Goal: Contribute content: Contribute content

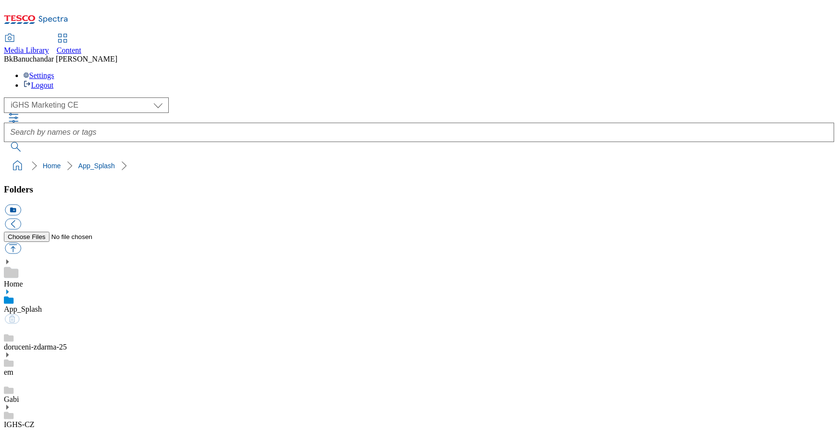
select select "flare-ighs-ce-mktg"
click at [23, 280] on link "Home" at bounding box center [13, 284] width 19 height 8
drag, startPoint x: 91, startPoint y: 158, endPoint x: 83, endPoint y: 153, distance: 9.2
click at [91, 299] on div "App_Splash" at bounding box center [419, 311] width 831 height 25
click at [74, 259] on div "Home" at bounding box center [419, 274] width 831 height 30
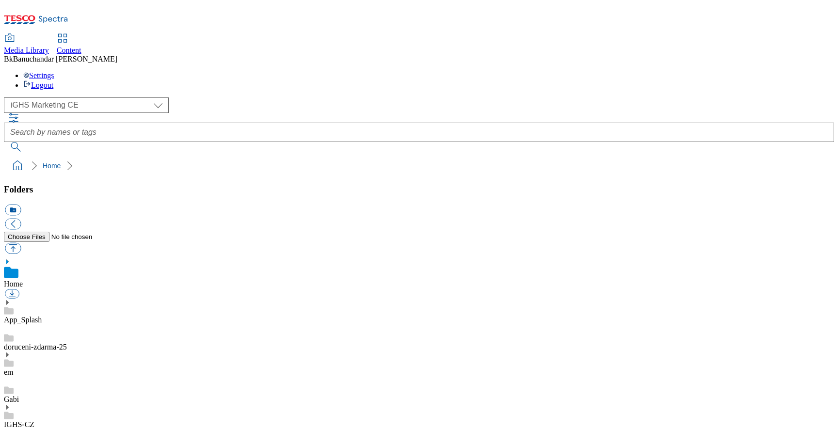
click at [42, 299] on div "App_Splash" at bounding box center [419, 311] width 831 height 25
click at [23, 280] on link "Home" at bounding box center [13, 284] width 19 height 8
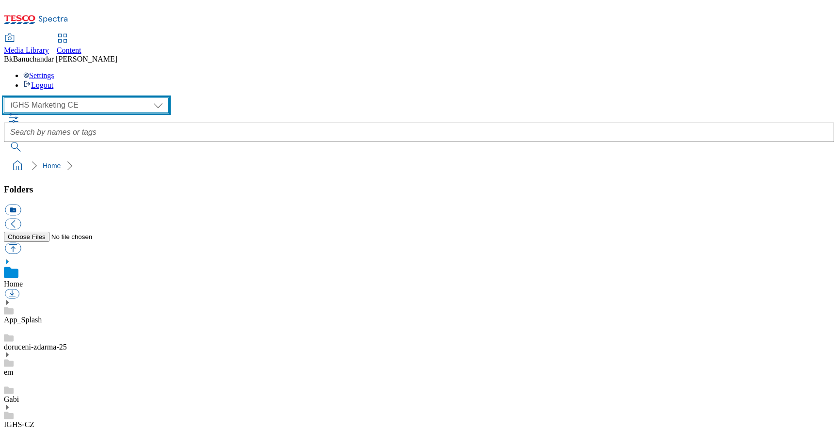
click at [80, 98] on select "GHS Marketing UK iGHS Marketing CE MCA CZ MCA HU MCA SK" at bounding box center [86, 106] width 165 height 16
click at [7, 98] on select "GHS Marketing UK iGHS Marketing CE MCA CZ MCA HU MCA SK" at bounding box center [86, 106] width 165 height 16
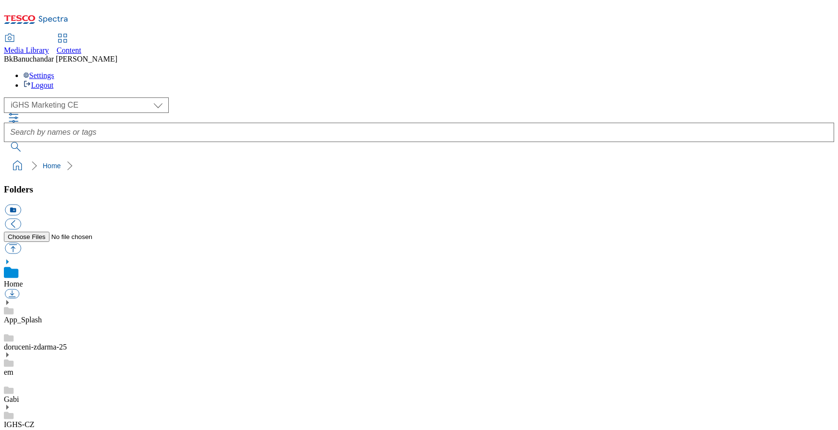
drag, startPoint x: 60, startPoint y: 214, endPoint x: 42, endPoint y: 215, distance: 17.5
click at [34, 421] on link "IGHS-CZ" at bounding box center [19, 425] width 31 height 8
click at [9, 394] on use at bounding box center [7, 396] width 2 height 5
click at [34, 410] on link "IGHS-CZ" at bounding box center [19, 414] width 31 height 8
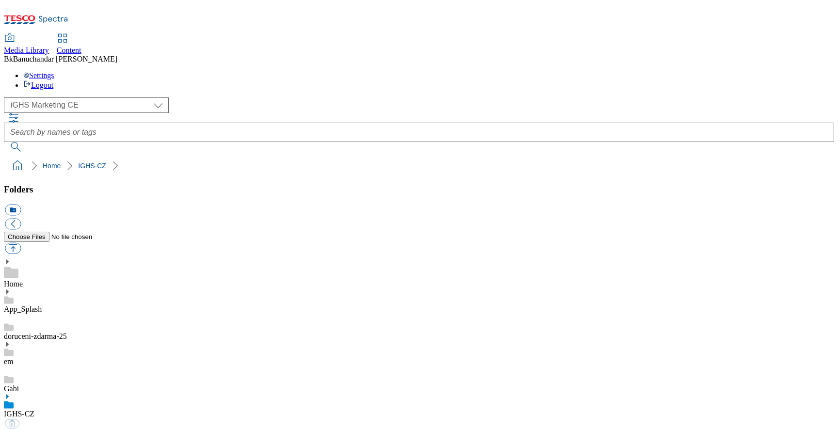
click at [11, 393] on icon at bounding box center [7, 396] width 7 height 7
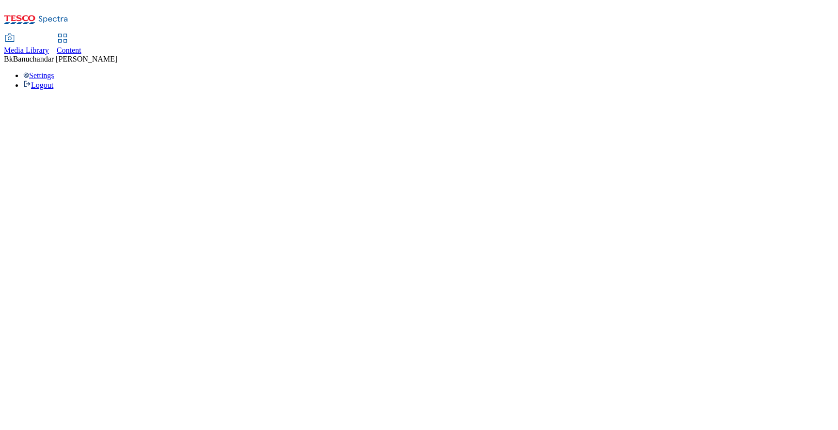
select select "flare-ighs-ce-mktg"
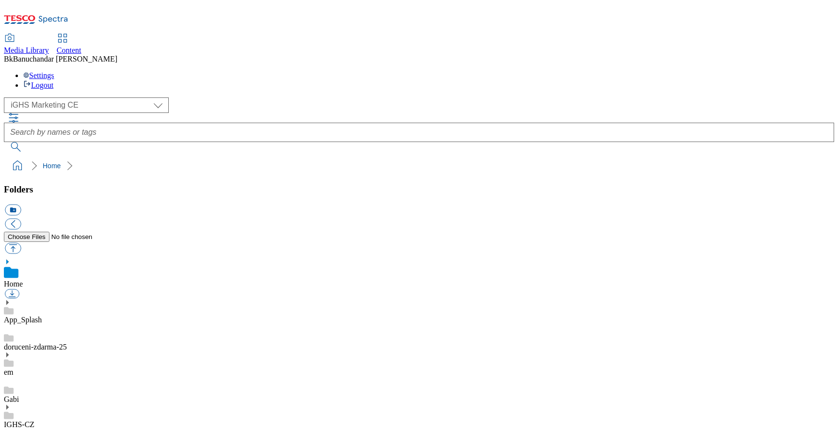
click at [11, 404] on icon at bounding box center [7, 407] width 7 height 7
click at [34, 421] on link "IGHS-CZ" at bounding box center [19, 425] width 31 height 8
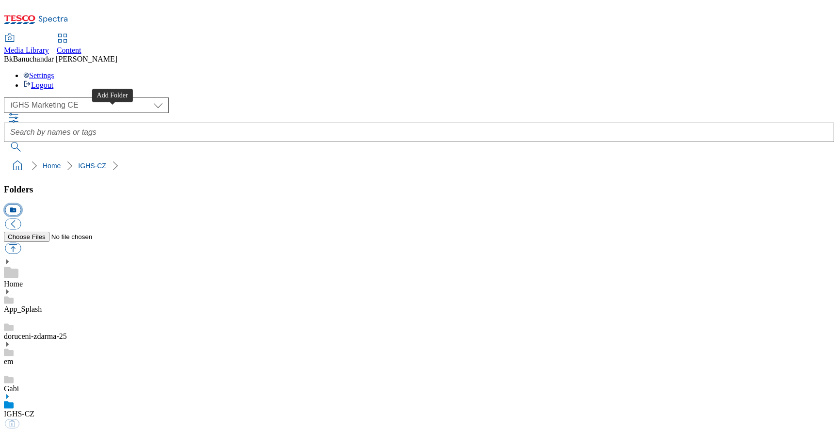
click at [21, 205] on button "icon_new_folder" at bounding box center [13, 210] width 16 height 11
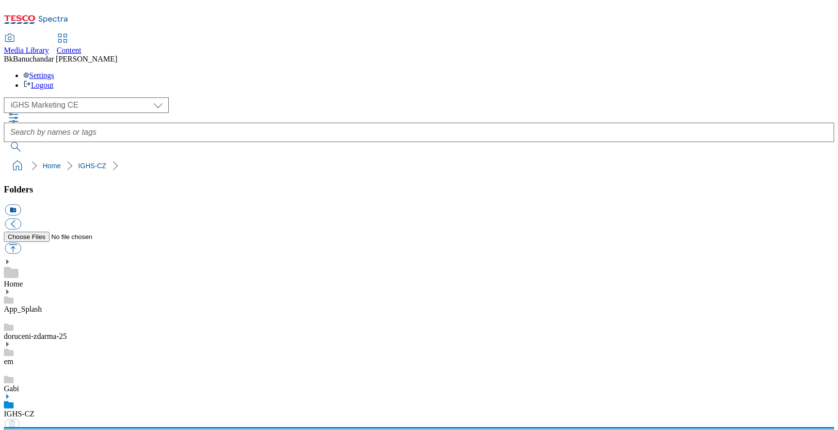
type input "W30_25"
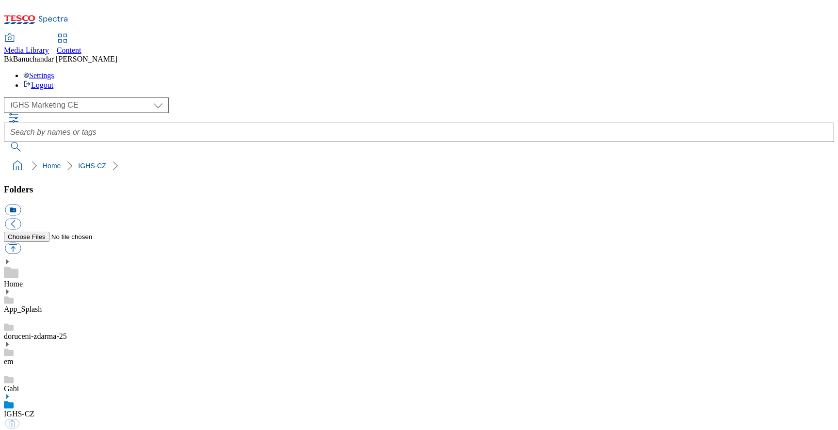
scroll to position [4584, 0]
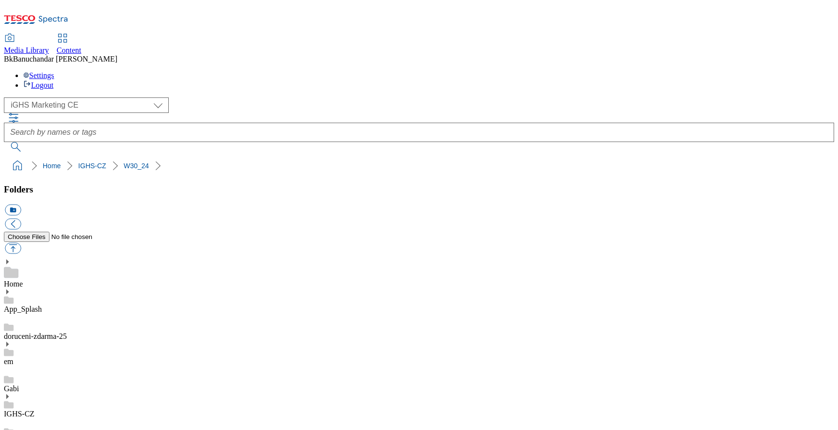
click at [21, 243] on button "button" at bounding box center [13, 248] width 16 height 11
type input "C:\fakepath\Product_banner_1_CZ.jpg"
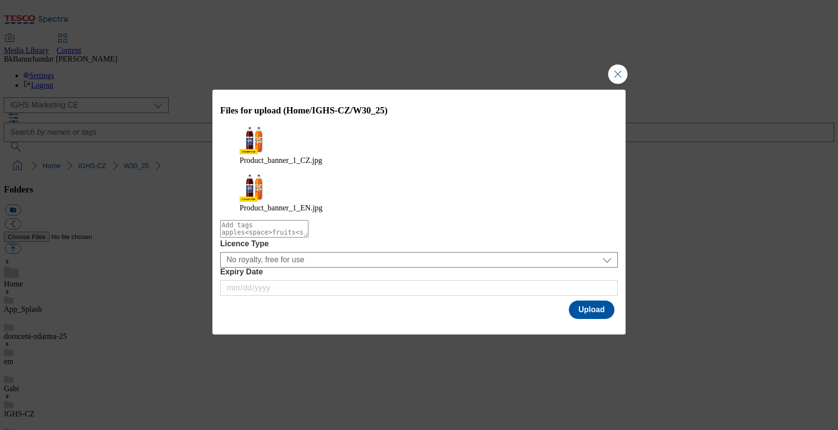
click at [309, 220] on textarea "Modal" at bounding box center [264, 228] width 88 height 17
paste textarea "Soft drinks"
type textarea "Soft drinks"
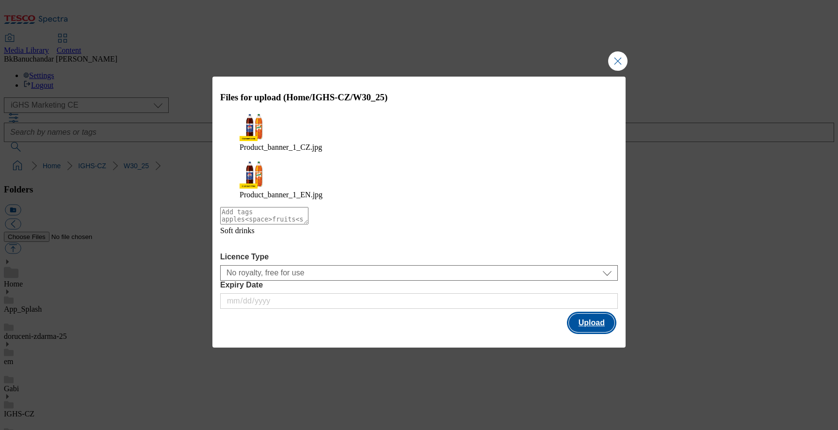
click at [593, 314] on button "Upload" at bounding box center [592, 323] width 46 height 18
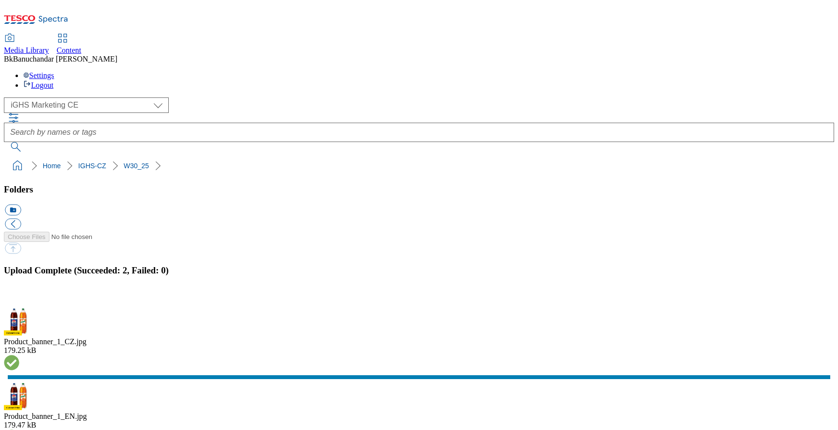
click at [19, 296] on button "button" at bounding box center [12, 300] width 15 height 9
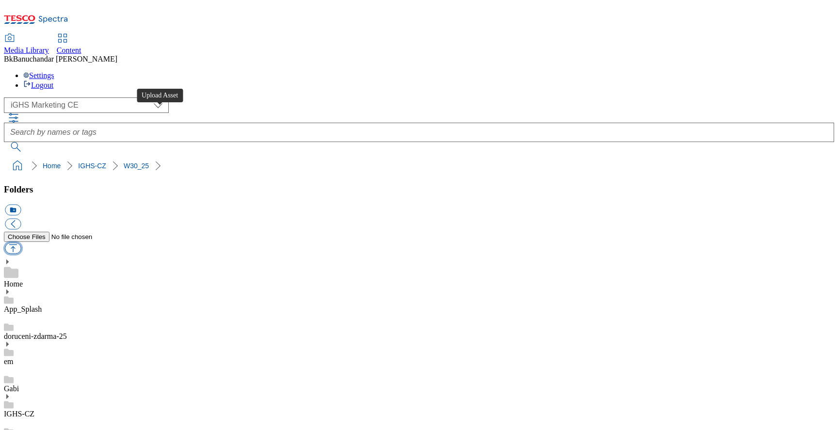
click at [21, 243] on button "button" at bounding box center [13, 248] width 16 height 11
type input "C:\fakepath\Product_banner_2_CZ.jpg"
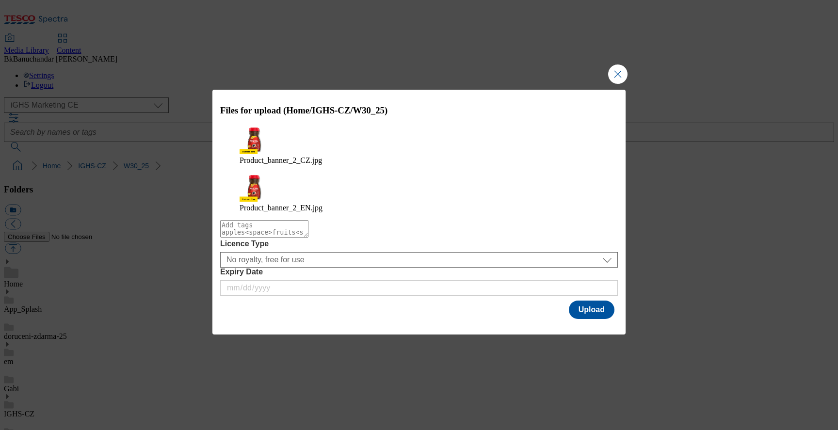
click at [309, 220] on textarea "Modal" at bounding box center [264, 228] width 88 height 17
paste textarea "Nescafé"
type textarea "Nescafé"
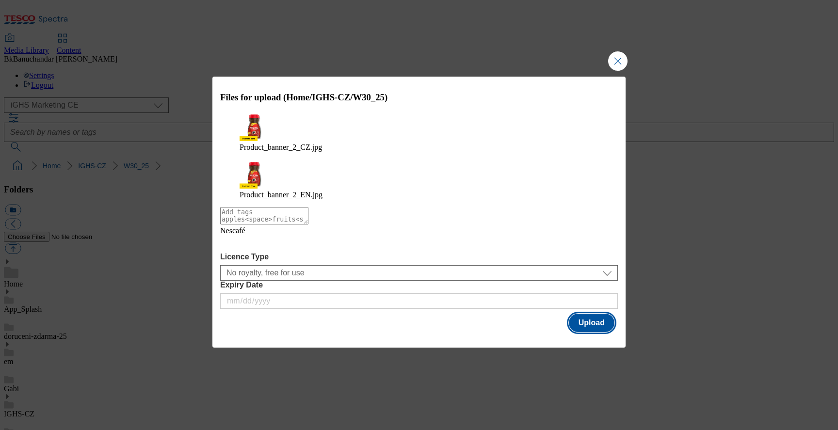
click at [603, 314] on button "Upload" at bounding box center [592, 323] width 46 height 18
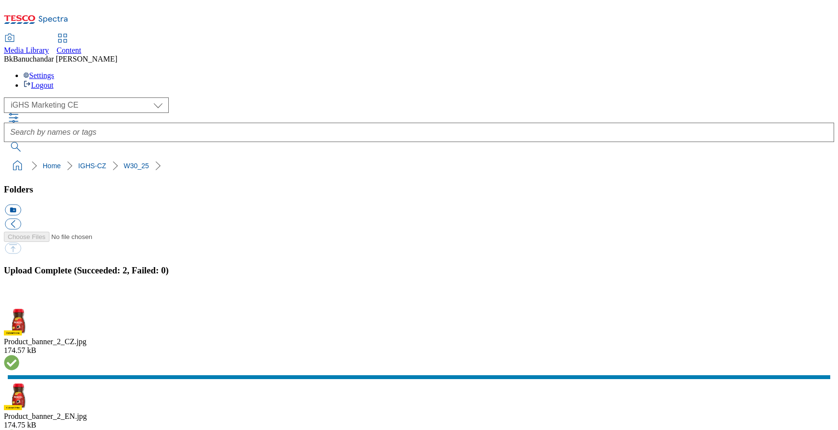
click at [19, 296] on button "button" at bounding box center [12, 300] width 15 height 9
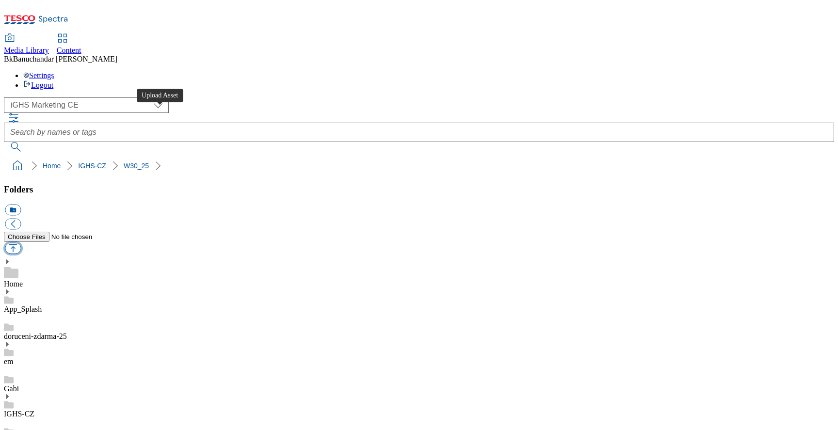
click at [21, 243] on button "button" at bounding box center [13, 248] width 16 height 11
type input "C:\fakepath\Product_banner_3_CZ.jpg"
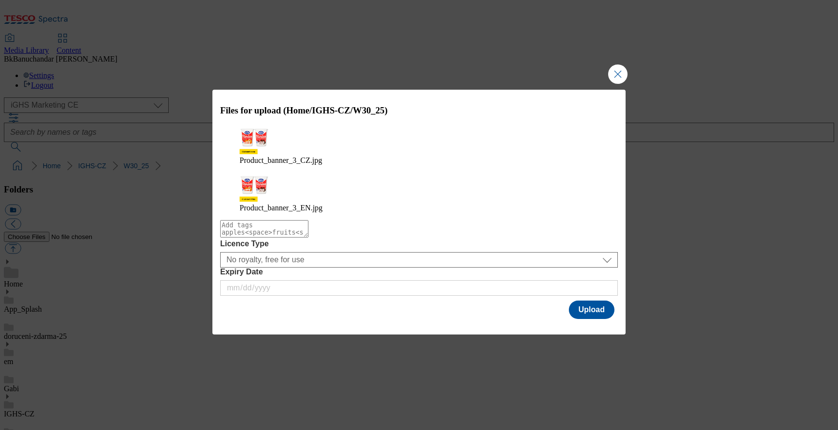
click at [309, 220] on textarea "Modal" at bounding box center [264, 228] width 88 height 17
paste textarea "Nescafé"
type textarea "Nescafé"
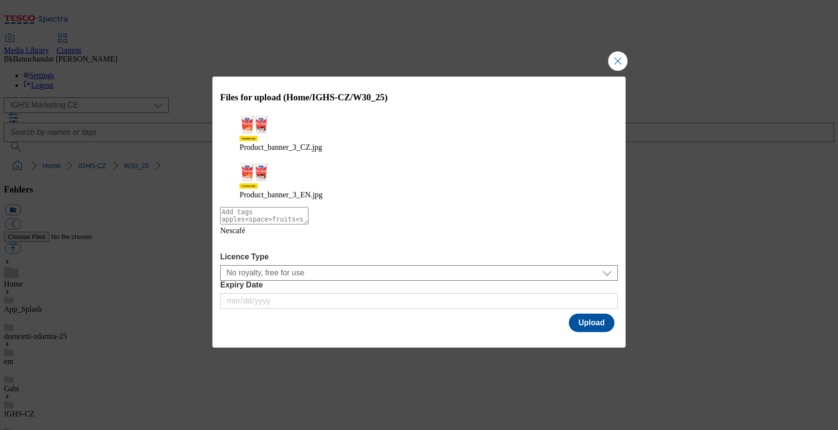
click at [236, 235] on icon "Modal" at bounding box center [228, 243] width 16 height 16
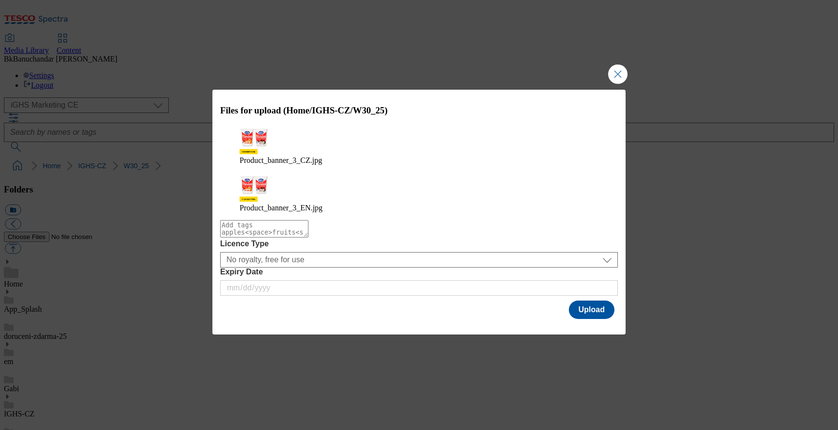
click at [309, 220] on textarea "Modal" at bounding box center [264, 228] width 88 height 17
paste textarea "Florian"
type textarea "Florian"
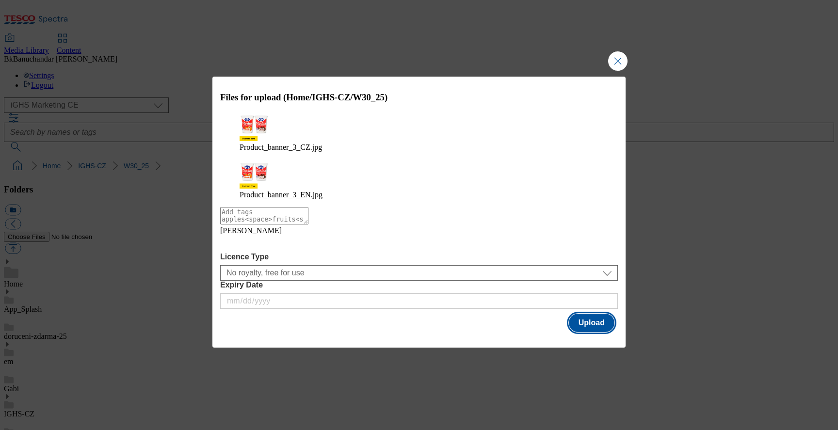
click at [587, 314] on button "Upload" at bounding box center [592, 323] width 46 height 18
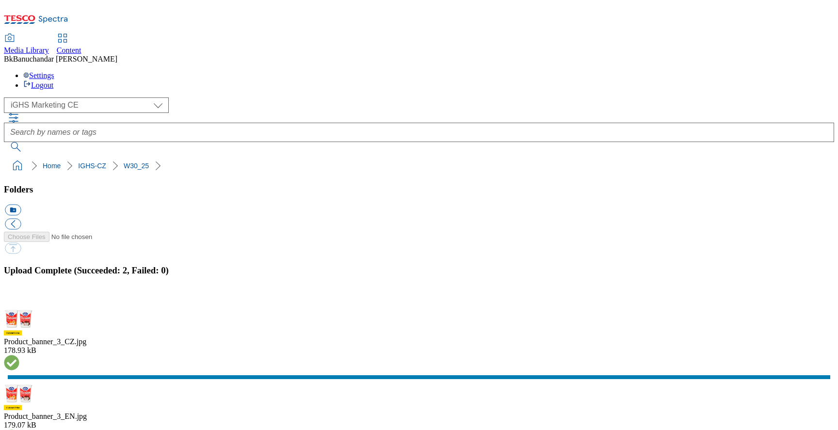
drag, startPoint x: 824, startPoint y: 228, endPoint x: 494, endPoint y: 194, distance: 331.6
click at [19, 296] on button "button" at bounding box center [12, 300] width 15 height 9
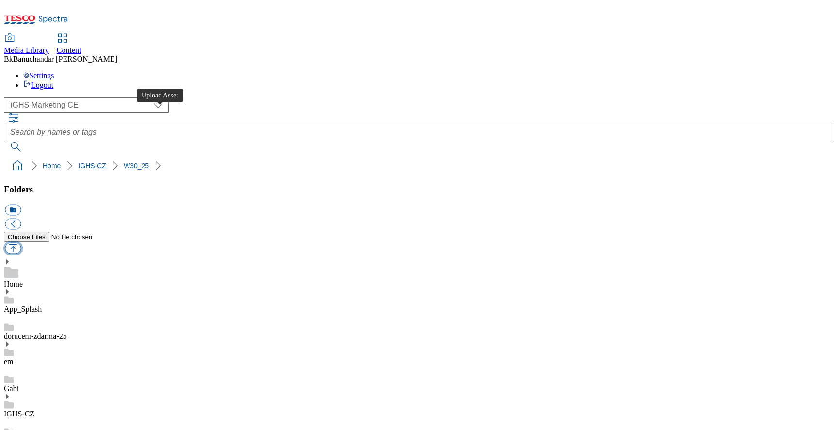
click at [21, 243] on button "button" at bounding box center [13, 248] width 16 height 11
type input "C:\fakepath\Product_banner_4_EN.jpg"
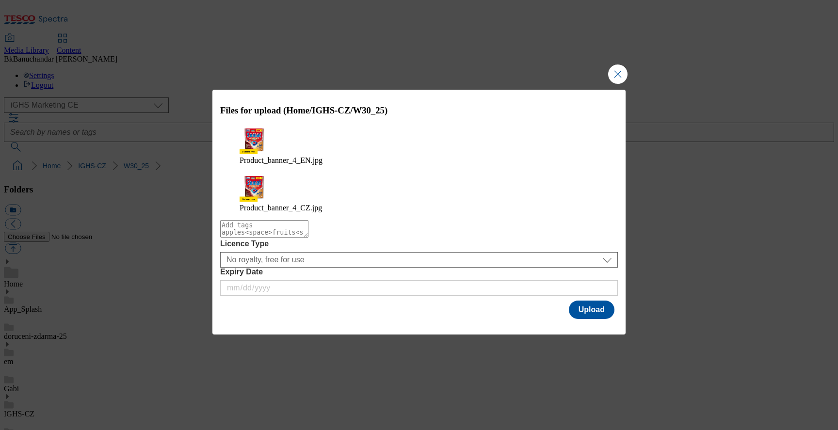
click at [309, 220] on textarea "Modal" at bounding box center [264, 228] width 88 height 17
paste textarea "Somat"
type textarea "Somat"
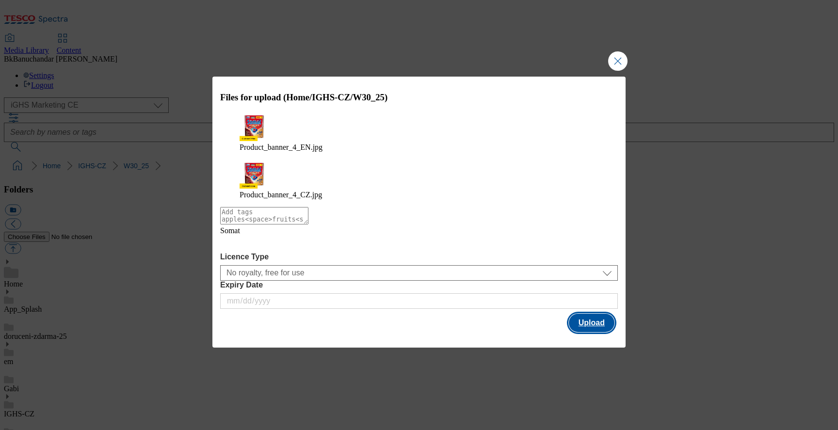
click at [589, 314] on button "Upload" at bounding box center [592, 323] width 46 height 18
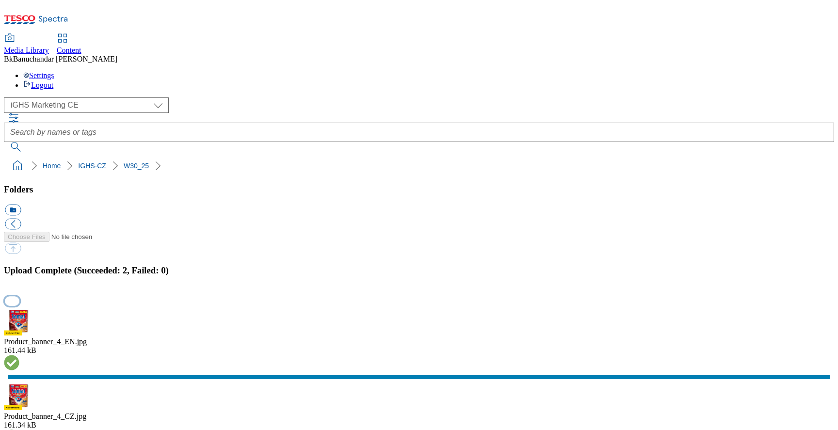
click at [19, 296] on button "button" at bounding box center [12, 300] width 15 height 9
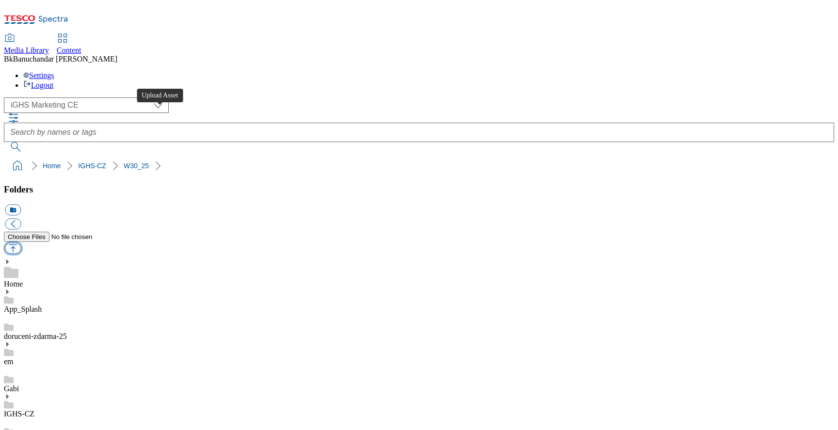
click at [21, 243] on button "button" at bounding box center [13, 248] width 16 height 11
type input "C:\fakepath\Slide_banner_1.jpg"
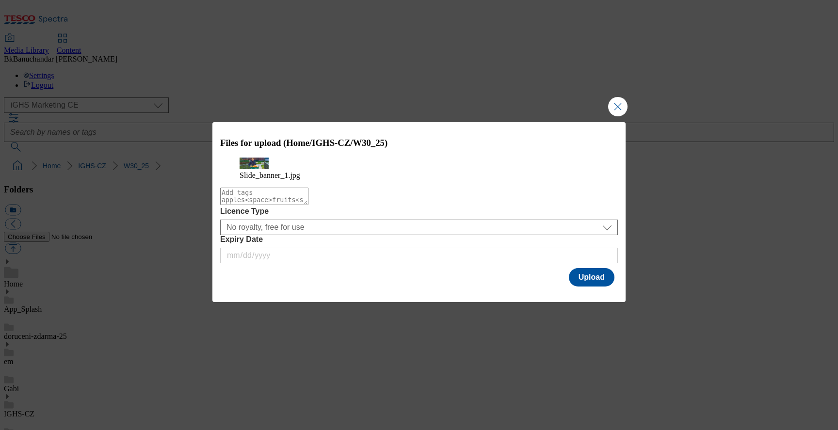
click at [309, 205] on textarea "Modal" at bounding box center [264, 196] width 88 height 17
paste textarea "FREE DELIVERY"
type textarea "FREE DELIVERY"
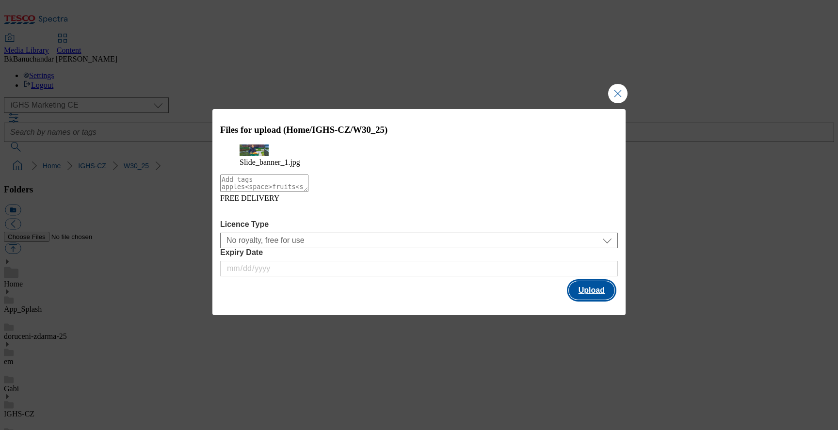
click at [587, 300] on button "Upload" at bounding box center [592, 290] width 46 height 18
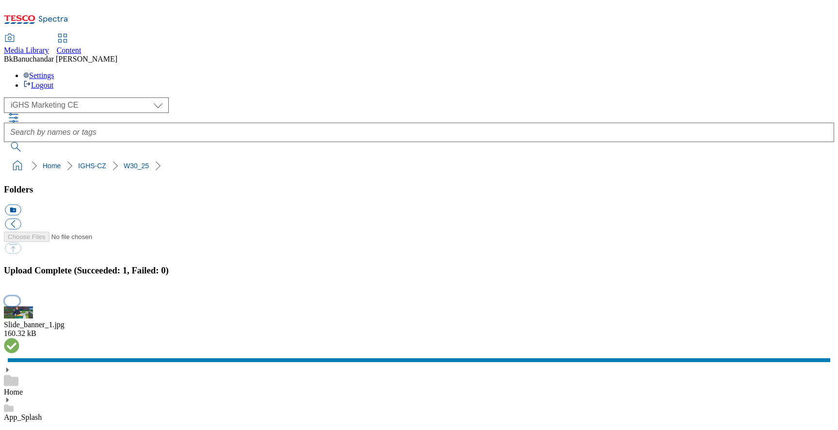
click at [19, 296] on button "button" at bounding box center [12, 300] width 15 height 9
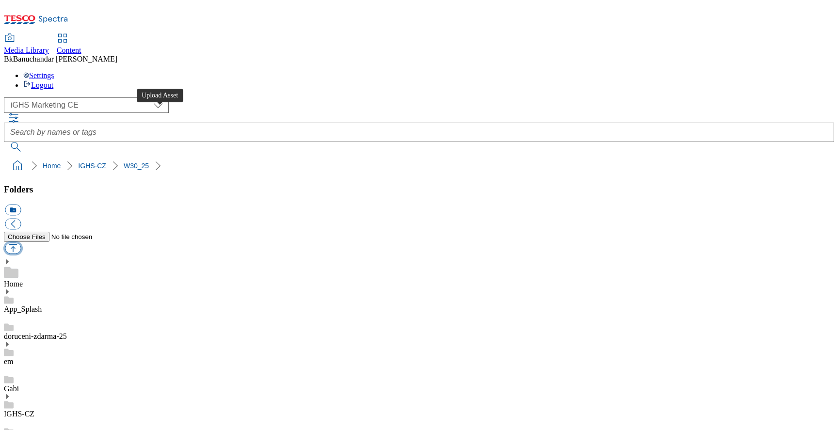
click at [21, 243] on button "button" at bounding box center [13, 248] width 16 height 11
type input "C:\fakepath\Slide_banner_3_CZ.jpg"
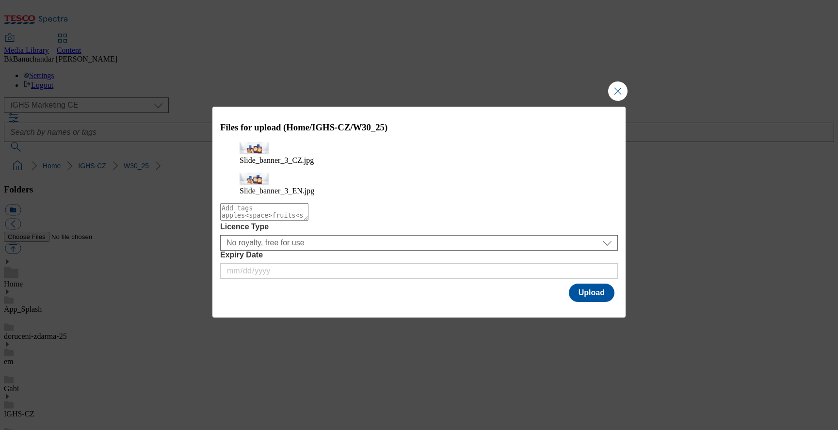
click at [309, 218] on textarea "Modal" at bounding box center [264, 211] width 88 height 17
paste textarea "Tesco Top picks"
type textarea "Tesco Top picks"
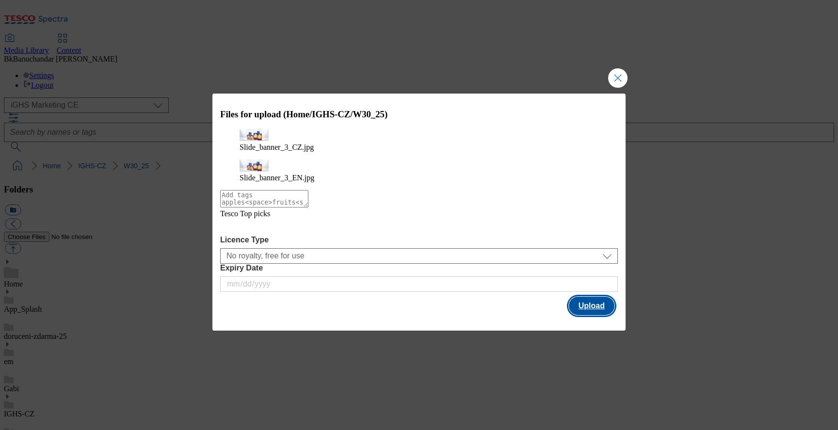
click at [602, 297] on button "Upload" at bounding box center [592, 306] width 46 height 18
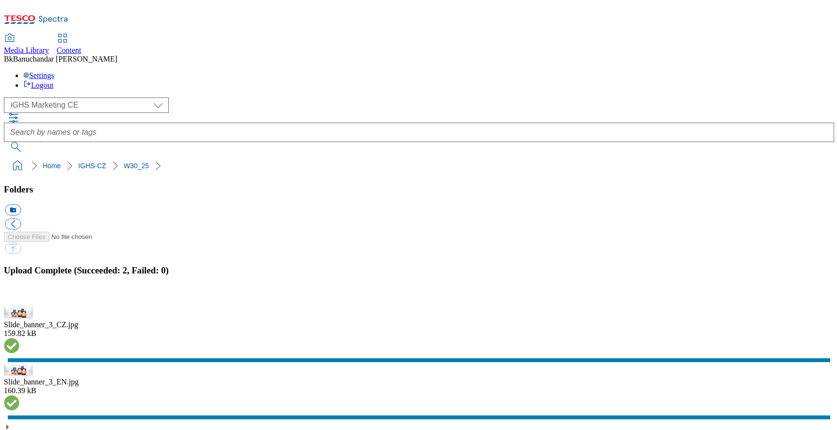
click at [19, 296] on button "button" at bounding box center [12, 300] width 15 height 9
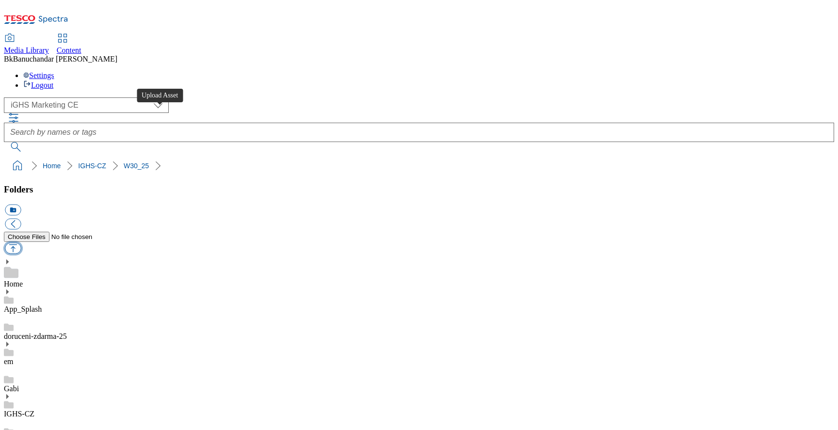
click at [21, 243] on button "button" at bounding box center [13, 248] width 16 height 11
type input "C:\fakepath\Trade_banner_1_CZ.jpg"
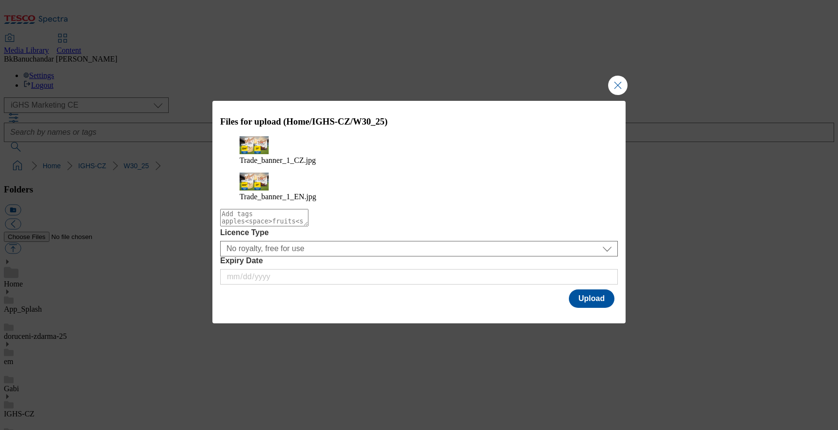
click at [303, 212] on textarea "Modal" at bounding box center [264, 217] width 88 height 17
paste textarea "Nutrend"
type textarea "Nutrend"
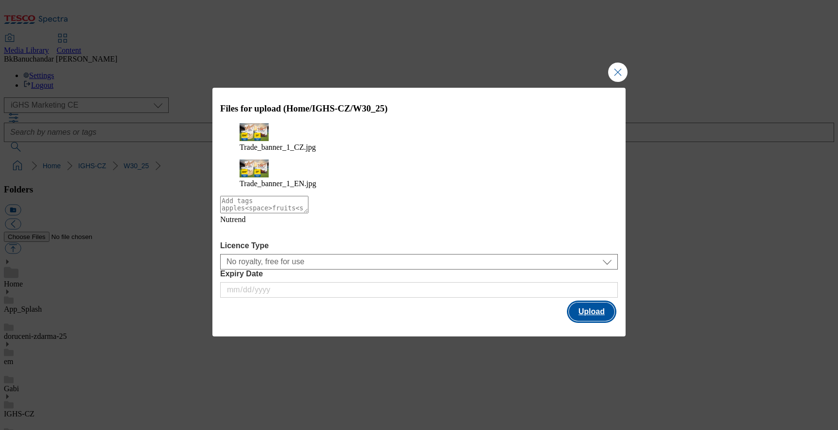
click at [600, 303] on button "Upload" at bounding box center [592, 312] width 46 height 18
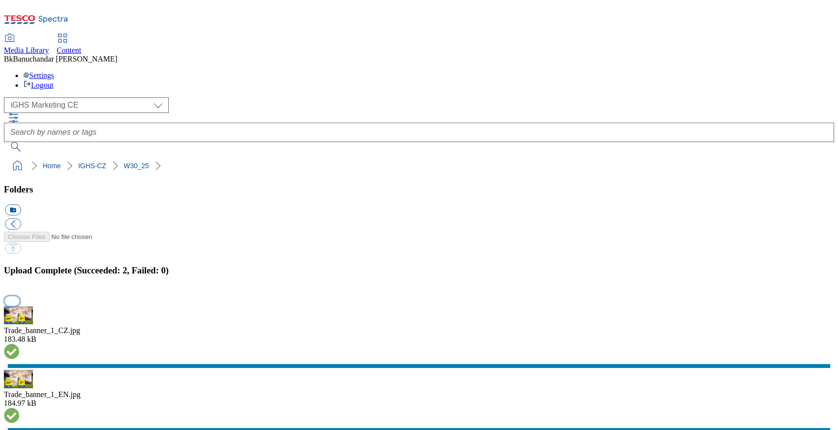
click at [19, 296] on button "button" at bounding box center [12, 300] width 15 height 9
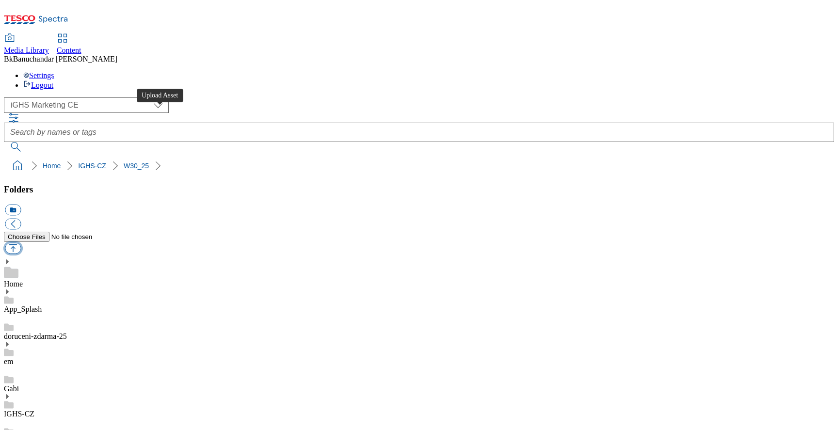
click at [21, 243] on button "button" at bounding box center [13, 248] width 16 height 11
type input "C:\fakepath\Trade_banner_2_CZ.jpg"
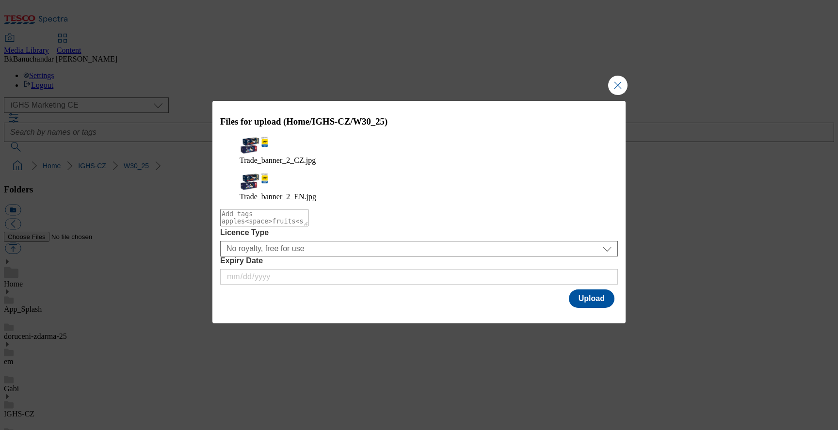
click at [309, 216] on textarea "Modal" at bounding box center [264, 217] width 88 height 17
type textarea "Pet_foods"
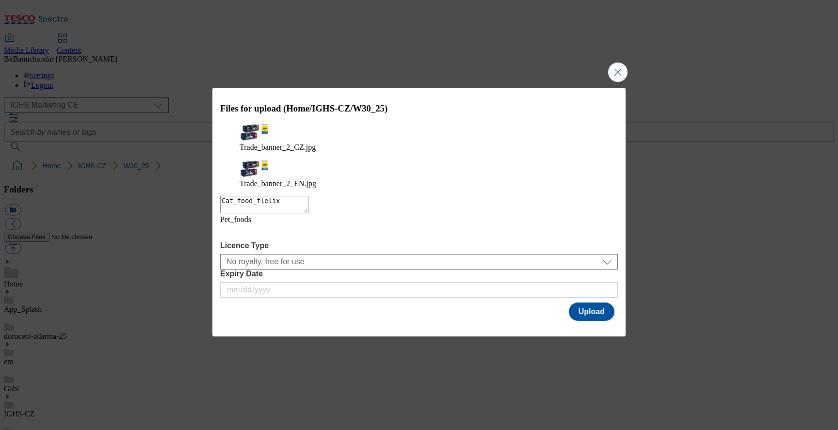
type textarea "Cat_food_felix"
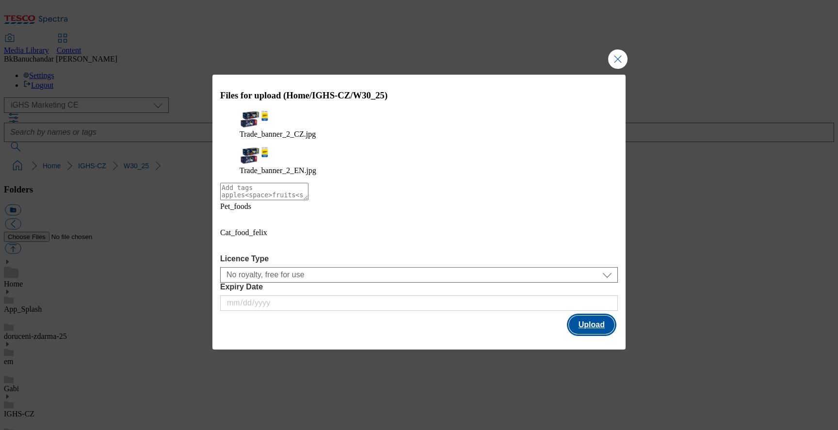
click at [598, 316] on button "Upload" at bounding box center [592, 325] width 46 height 18
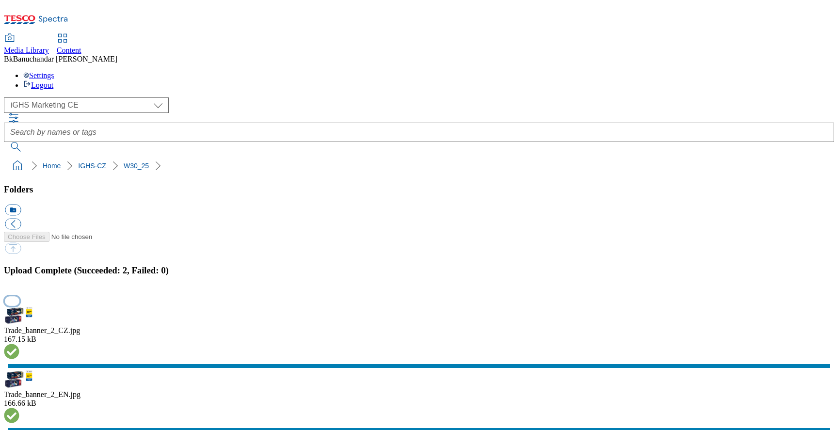
click at [19, 296] on button "button" at bounding box center [12, 300] width 15 height 9
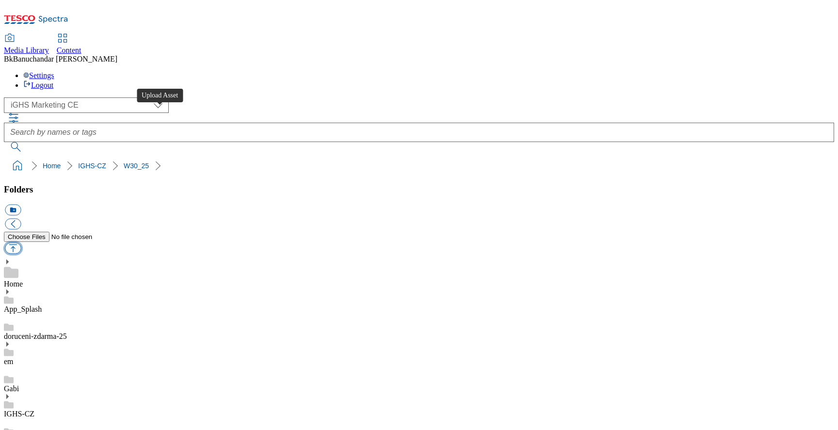
click at [21, 243] on button "button" at bounding box center [13, 248] width 16 height 11
type input "C:\fakepath\Trade_banner_3_CZ.jpg"
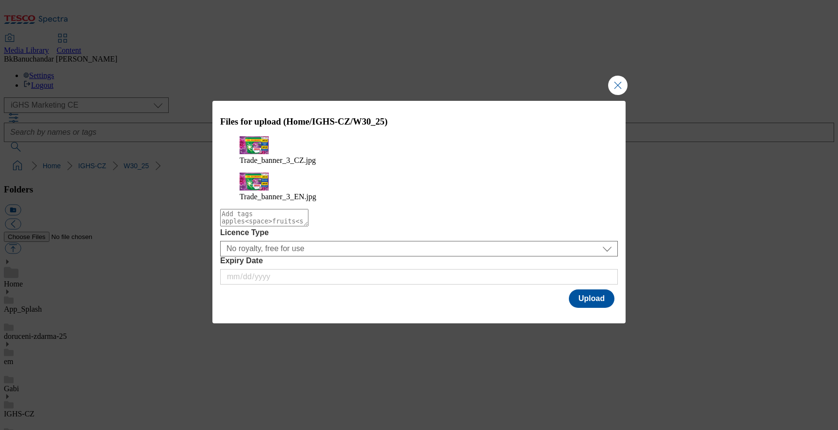
click at [309, 217] on textarea "Modal" at bounding box center [264, 217] width 88 height 17
type textarea "ARIEL"
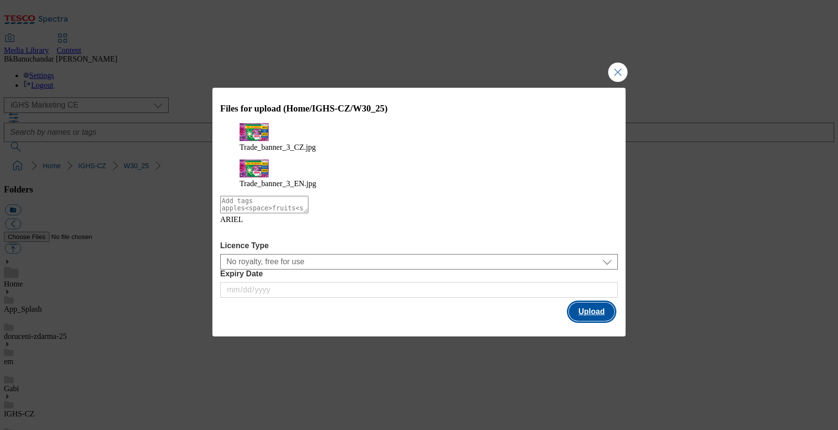
click at [603, 303] on button "Upload" at bounding box center [592, 312] width 46 height 18
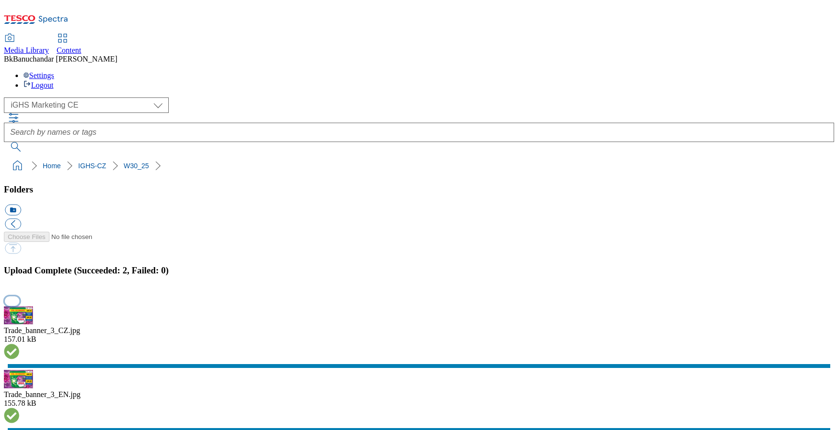
click at [19, 296] on button "button" at bounding box center [12, 300] width 15 height 9
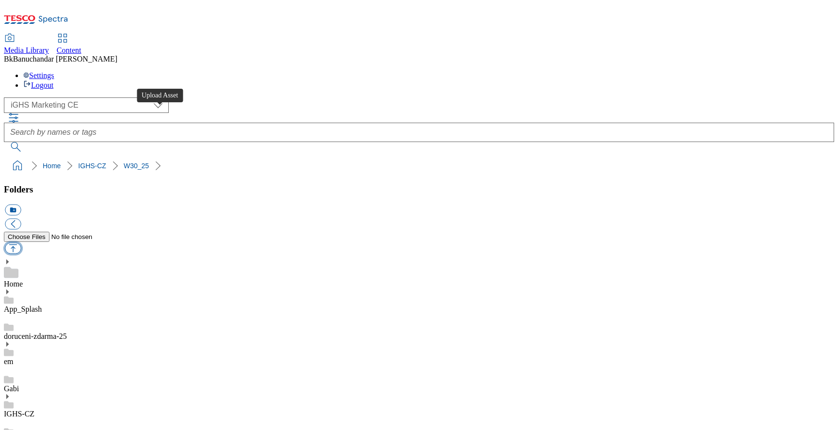
click at [21, 243] on button "button" at bounding box center [13, 248] width 16 height 11
type input "C:\fakepath\Trade_banner_4_EN.jpg"
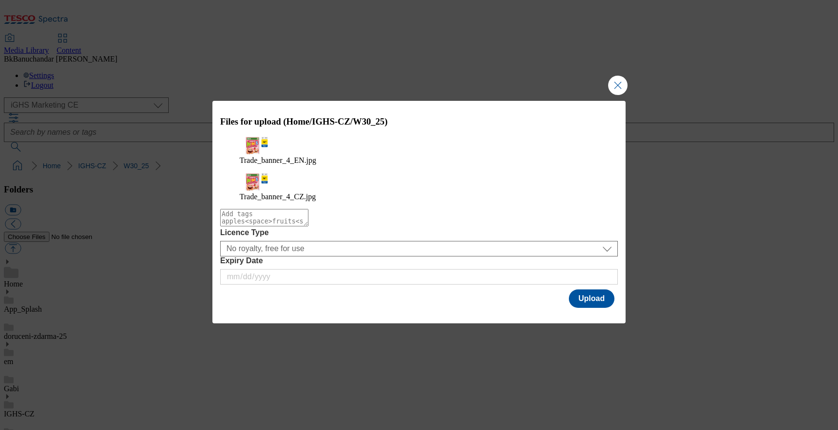
click at [309, 213] on textarea "Modal" at bounding box center [264, 217] width 88 height 17
paste textarea "estlé cereals"
type textarea "estlé cereals"
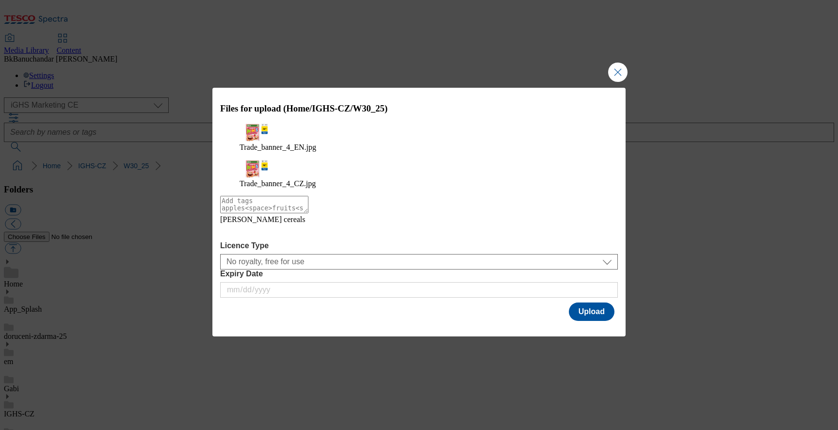
click at [236, 227] on icon "Modal" at bounding box center [228, 232] width 16 height 16
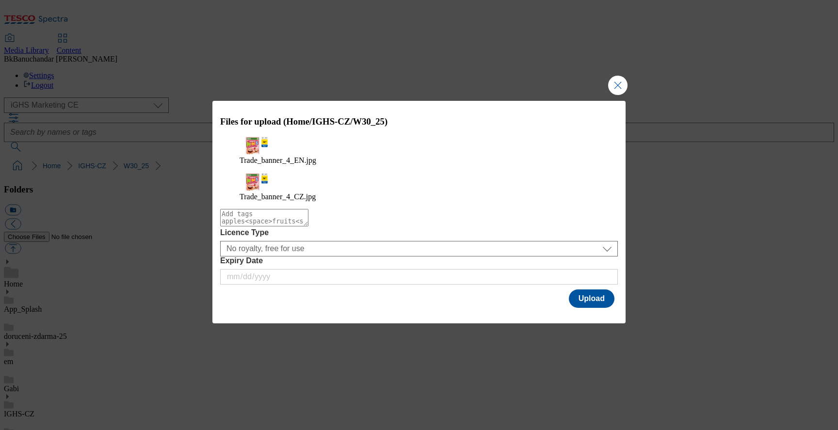
click at [267, 212] on textarea "Modal" at bounding box center [264, 217] width 88 height 17
paste textarea "estlé cereals"
click at [225, 212] on textarea "estlé cereals" at bounding box center [264, 217] width 88 height 17
type textarea "Nestlé cereals"
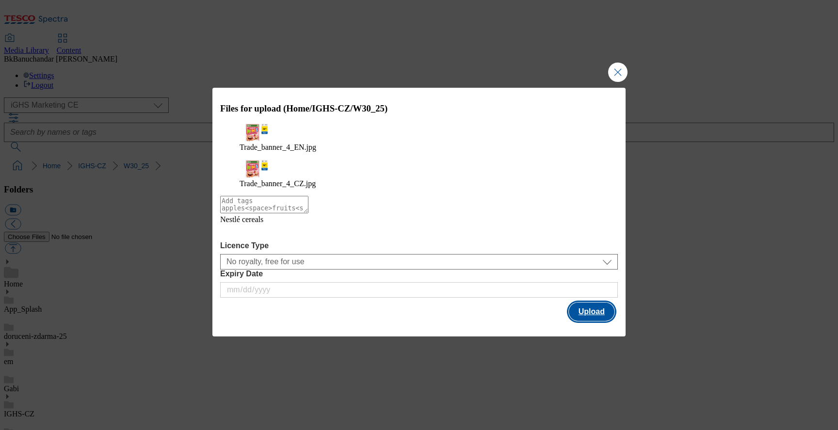
click at [586, 303] on button "Upload" at bounding box center [592, 312] width 46 height 18
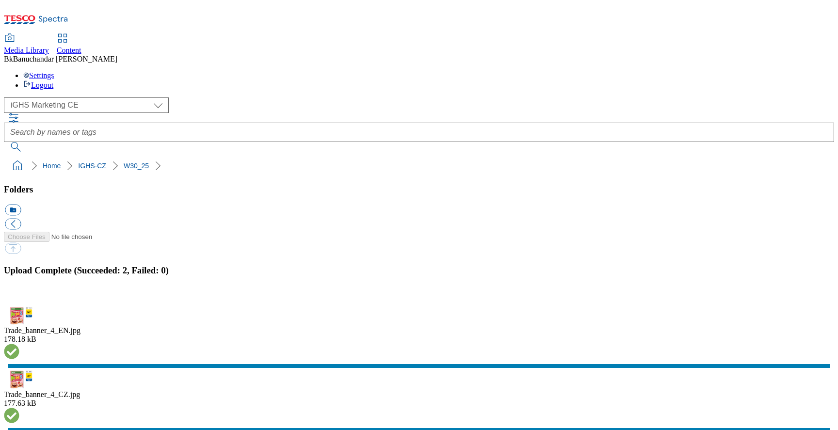
click at [19, 296] on button "button" at bounding box center [12, 300] width 15 height 9
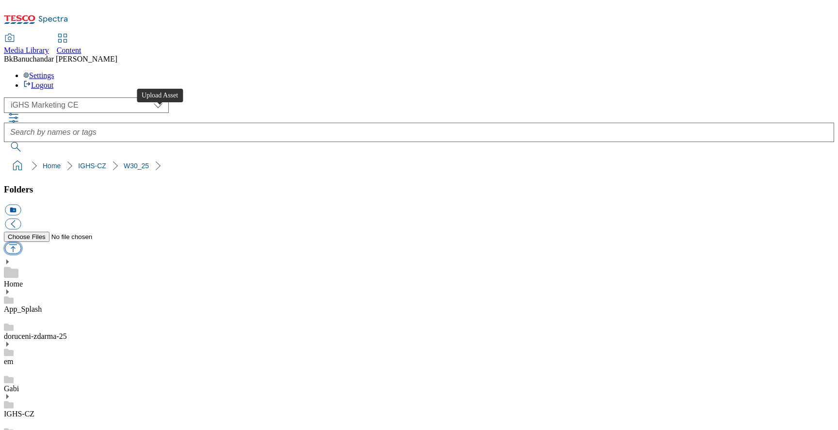
click at [21, 243] on button "button" at bounding box center [13, 248] width 16 height 11
type input "C:\fakepath\Content_banner_1.jpg"
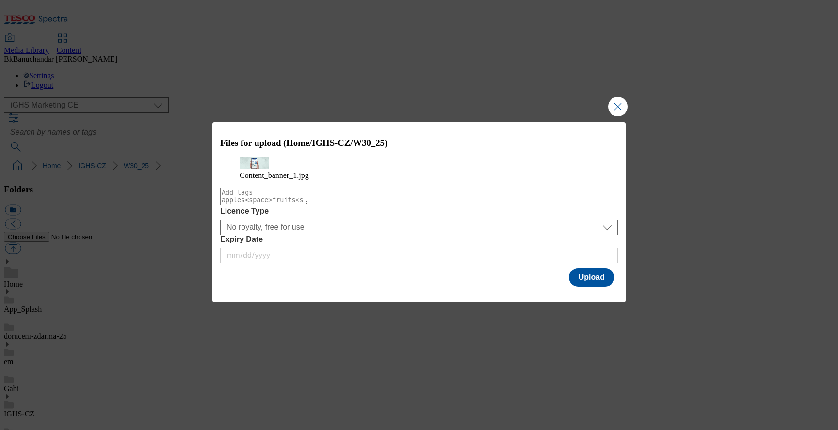
click at [309, 205] on textarea "Modal" at bounding box center [264, 196] width 88 height 17
paste textarea "estlé cereals"
type textarea "estlé cereals"
click at [292, 205] on textarea "Modal" at bounding box center [264, 196] width 88 height 17
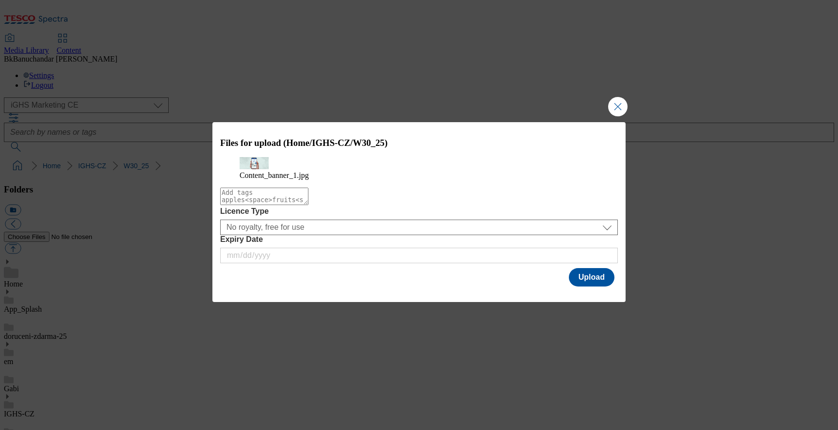
paste textarea "Clubcard"
type textarea "Clubcard"
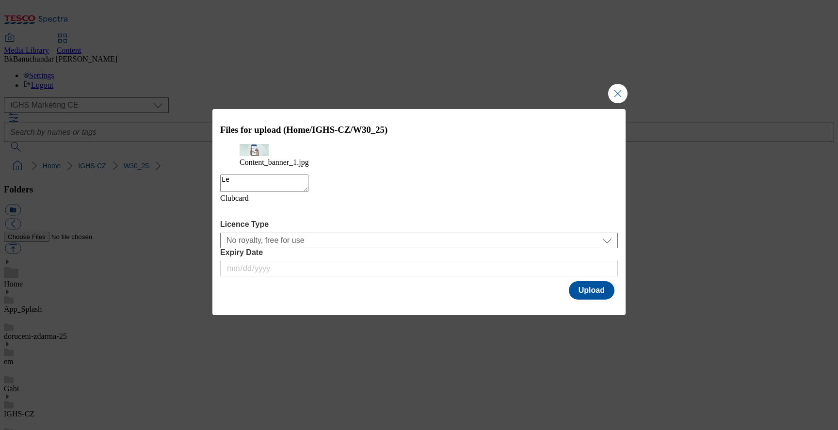
type textarea "L"
type textarea "Cleaning_app_coupon"
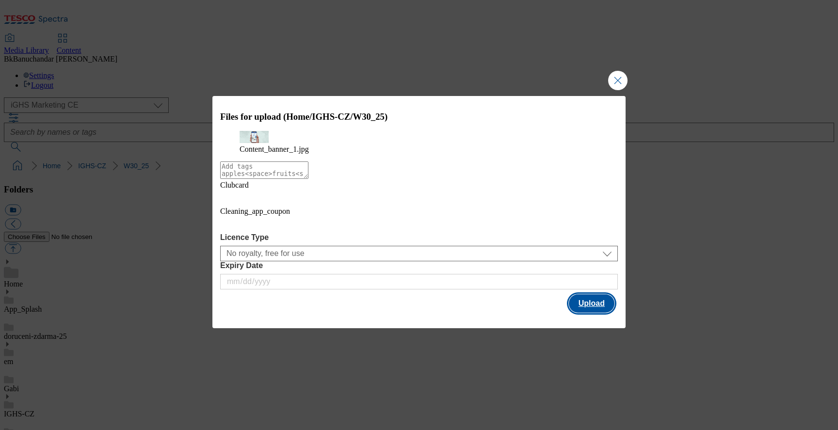
click at [604, 297] on button "Upload" at bounding box center [592, 303] width 46 height 18
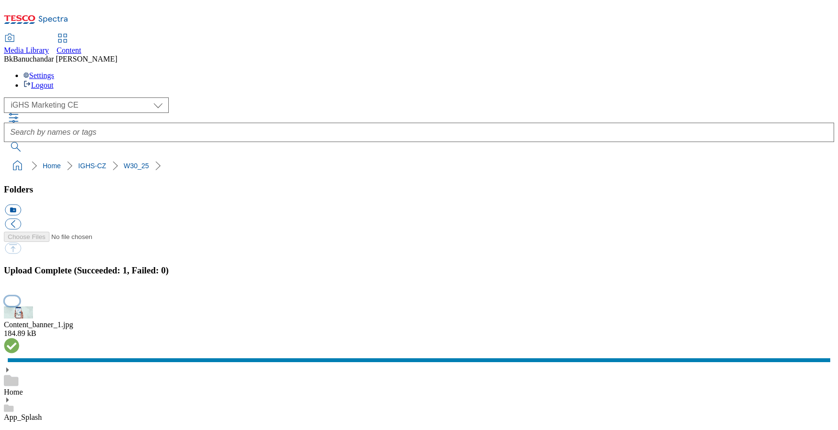
click at [19, 296] on button "button" at bounding box center [12, 300] width 15 height 9
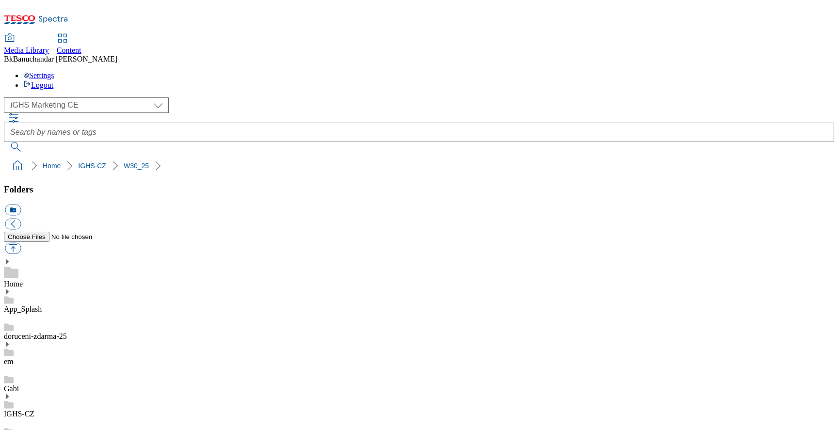
scroll to position [71, 0]
click at [21, 243] on button "button" at bounding box center [13, 248] width 16 height 11
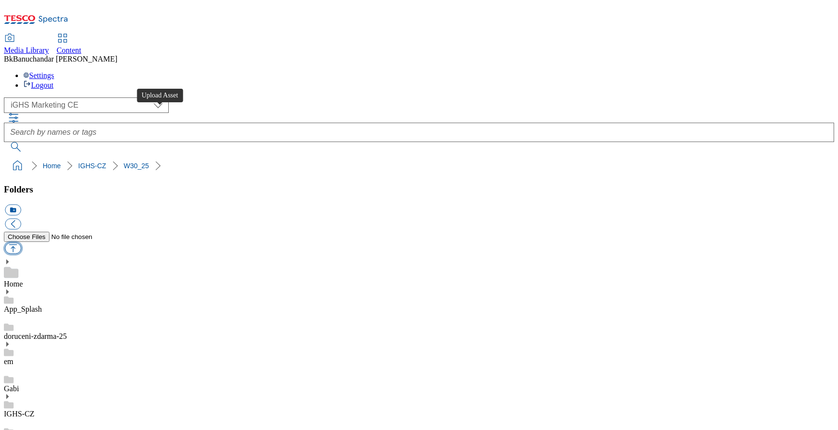
click at [21, 243] on button "button" at bounding box center [13, 248] width 16 height 11
type input "C:\fakepath\Content_banner_1.jpg"
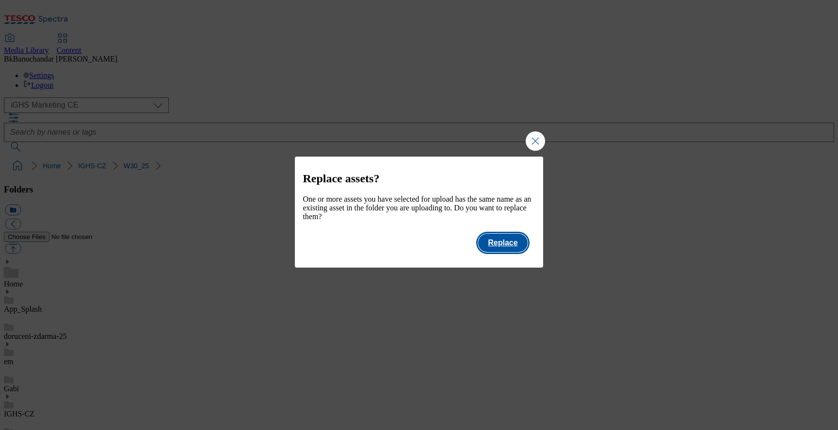
click at [511, 247] on button "Replace" at bounding box center [502, 243] width 49 height 18
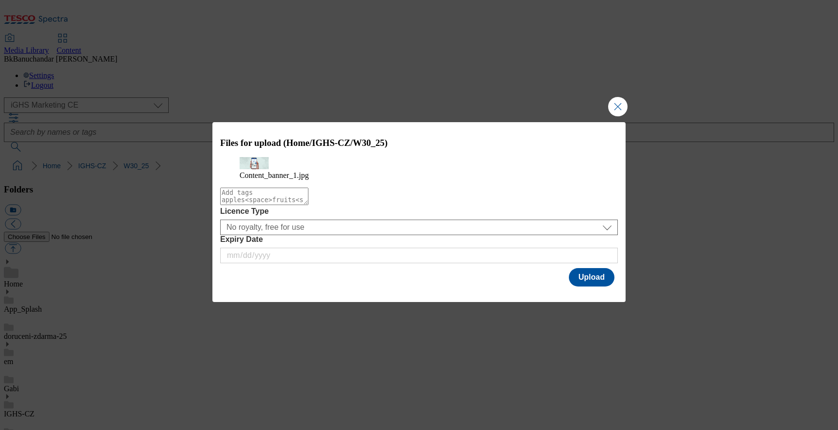
click at [309, 205] on textarea "Modal" at bounding box center [264, 196] width 88 height 17
paste textarea "cleaning"
type textarea "cleaning_clubcard_app_coupon"
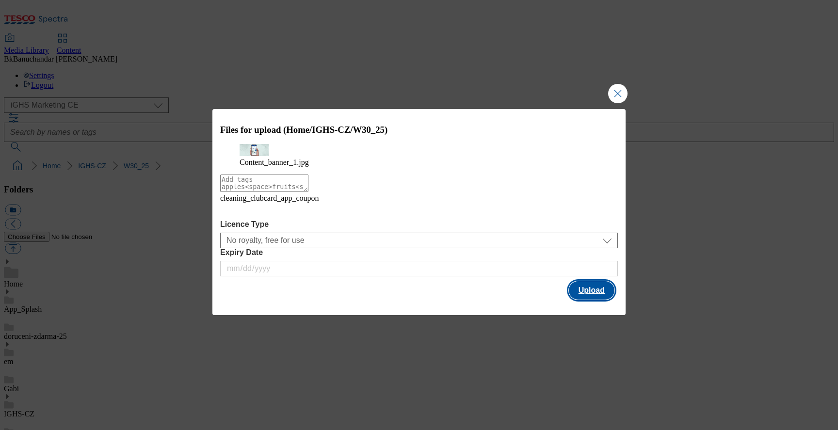
click at [594, 296] on button "Upload" at bounding box center [592, 290] width 46 height 18
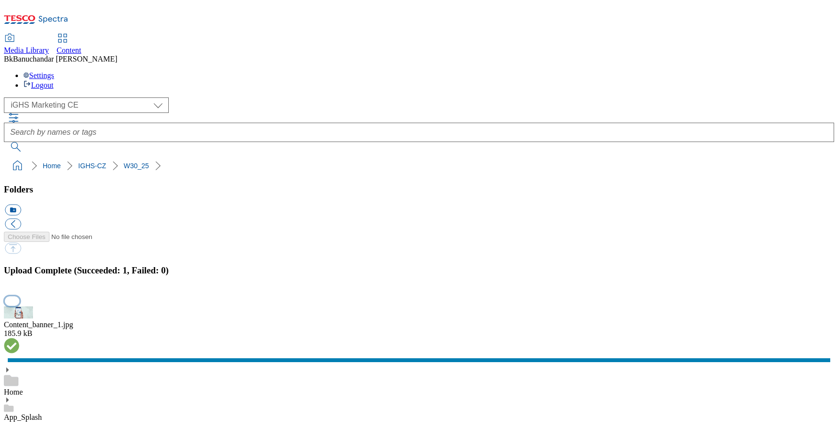
click at [19, 296] on button "button" at bounding box center [12, 300] width 15 height 9
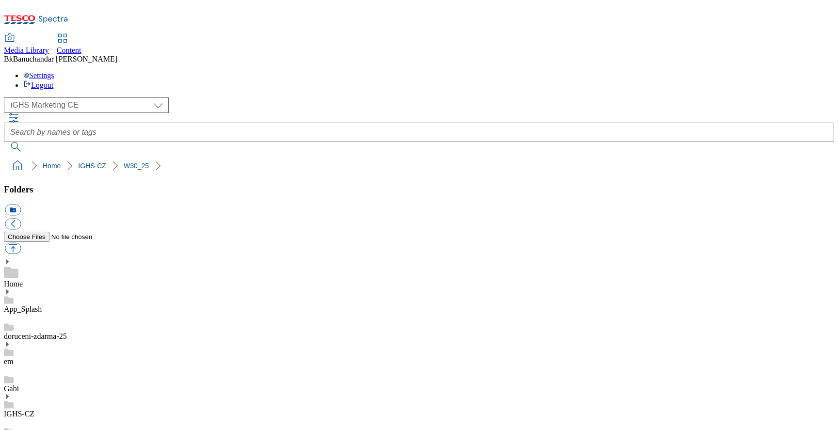
scroll to position [205, 0]
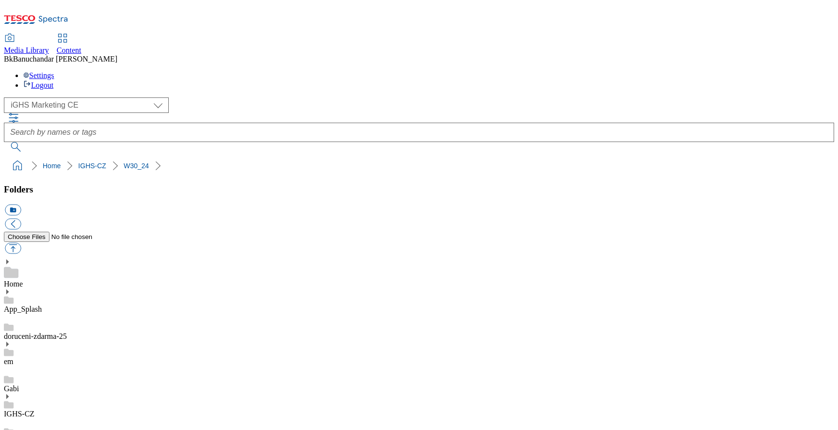
drag, startPoint x: 464, startPoint y: 261, endPoint x: 385, endPoint y: 138, distance: 145.3
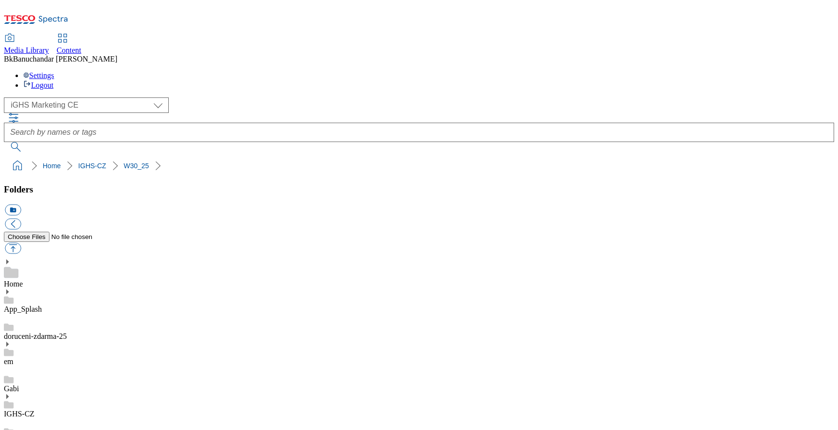
scroll to position [43, 0]
click at [21, 243] on button "button" at bounding box center [13, 248] width 16 height 11
type input "C:\fakepath\Trade_banner_2_CZ.jpg"
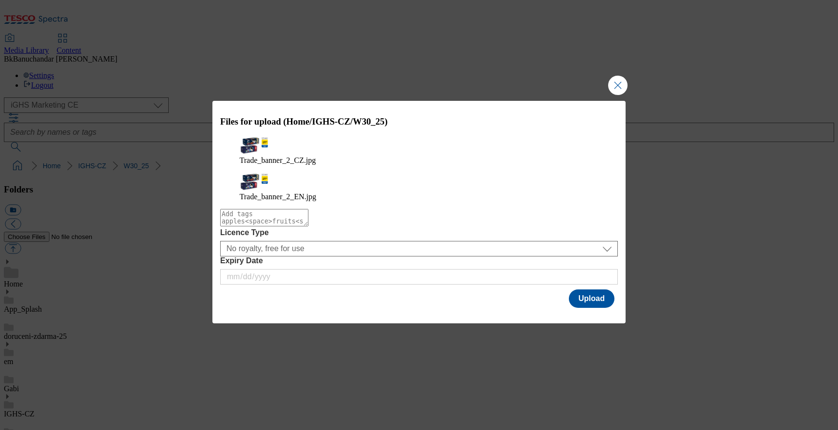
click at [309, 210] on textarea "Modal" at bounding box center [264, 217] width 88 height 17
paste textarea "Nutrend"
click at [245, 209] on textarea "Nutrend" at bounding box center [264, 217] width 88 height 17
type textarea "Cat"
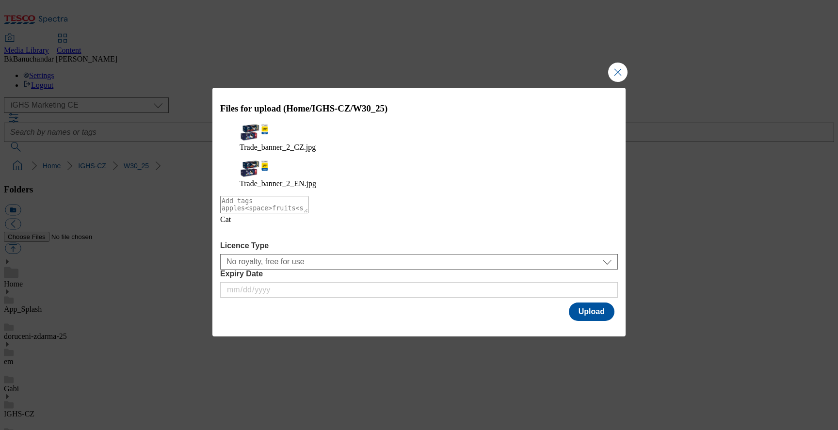
type textarea "F"
type textarea "Pet_foods"
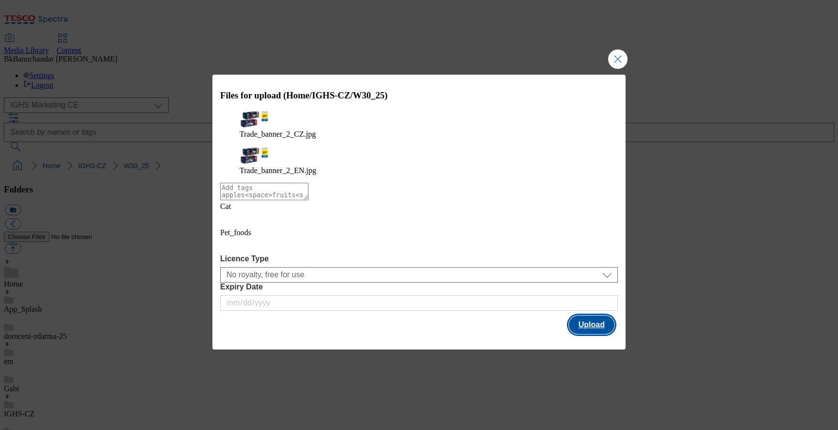
click at [608, 316] on button "Upload" at bounding box center [592, 325] width 46 height 18
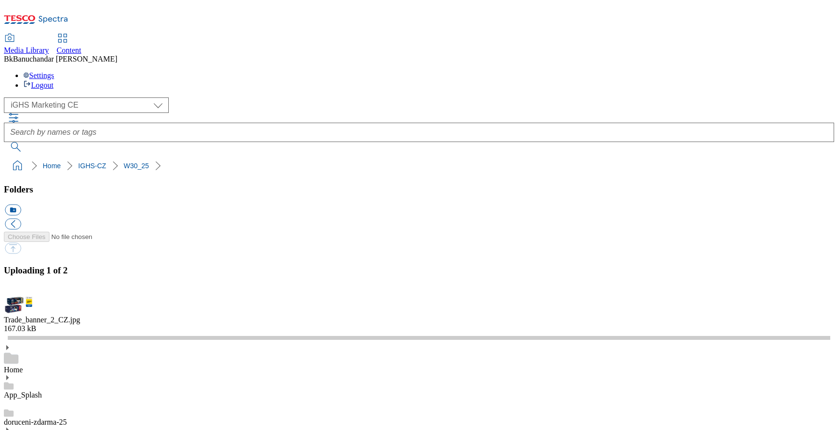
click at [19, 286] on button "button" at bounding box center [12, 290] width 15 height 9
click at [19, 295] on button "button" at bounding box center [12, 290] width 15 height 9
click at [19, 286] on button "button" at bounding box center [12, 290] width 15 height 9
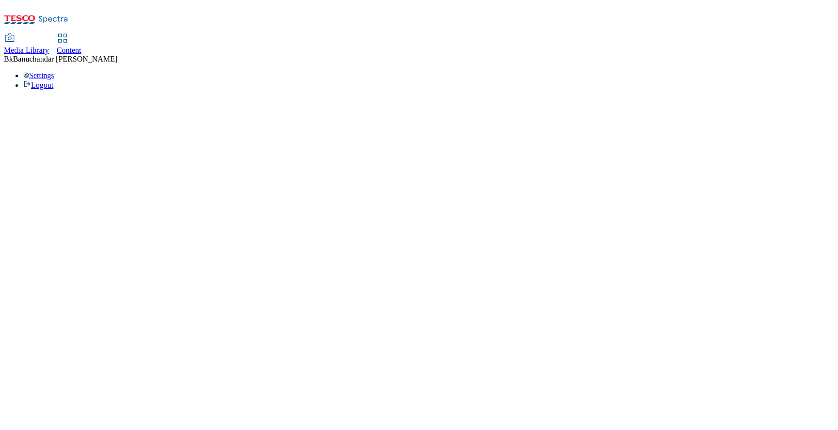
select select "flare-ighs-ce-mktg"
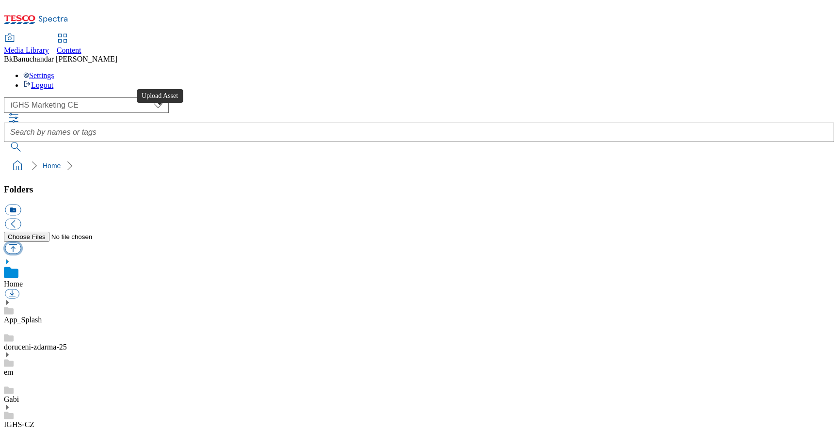
click at [21, 243] on button "button" at bounding box center [13, 248] width 16 height 11
type input "C:\fakepath\Trade_banner_2_CZ.jpg"
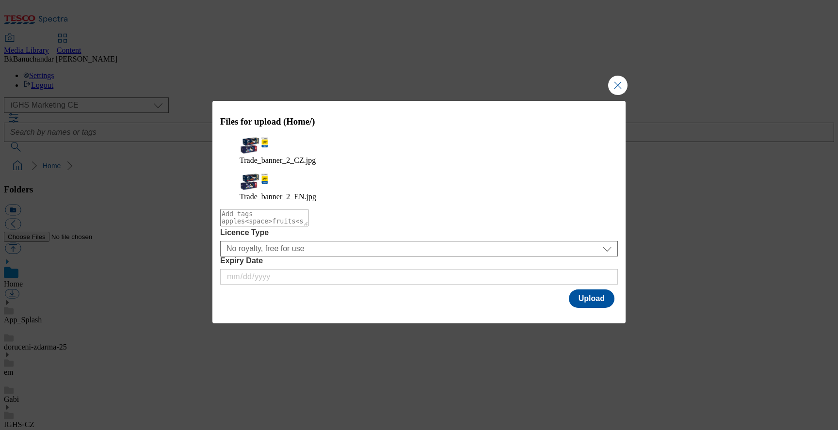
click at [309, 211] on textarea "Modal" at bounding box center [264, 217] width 88 height 17
type textarea "Cat_food"
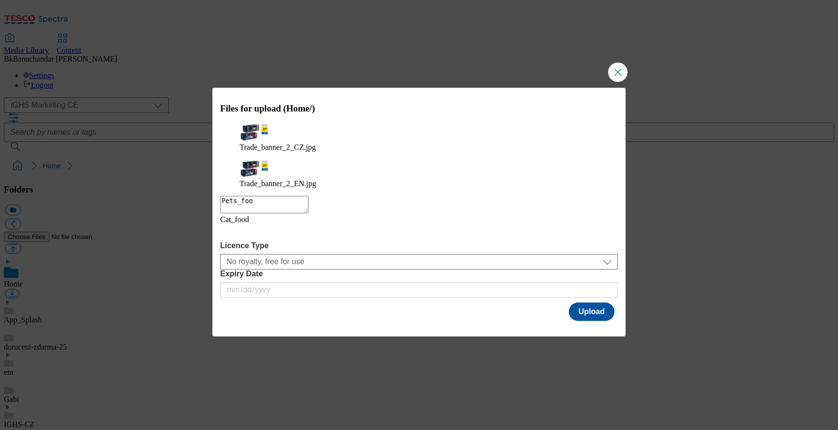
type textarea "Pets_food"
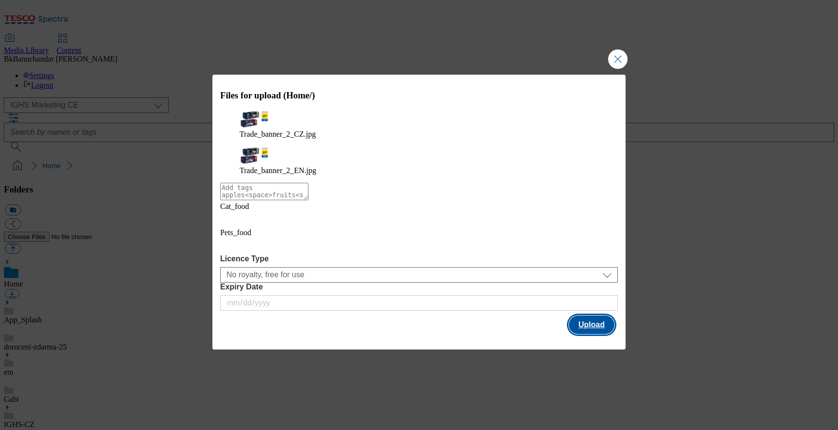
click at [599, 316] on button "Upload" at bounding box center [592, 325] width 46 height 18
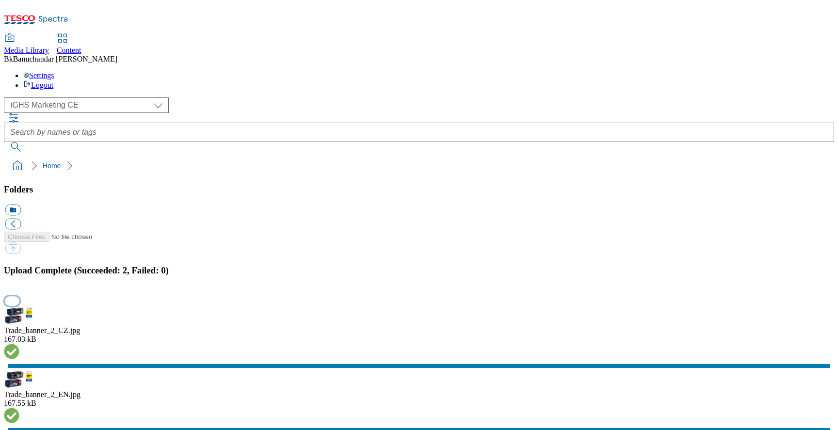
click at [19, 296] on button "button" at bounding box center [12, 300] width 15 height 9
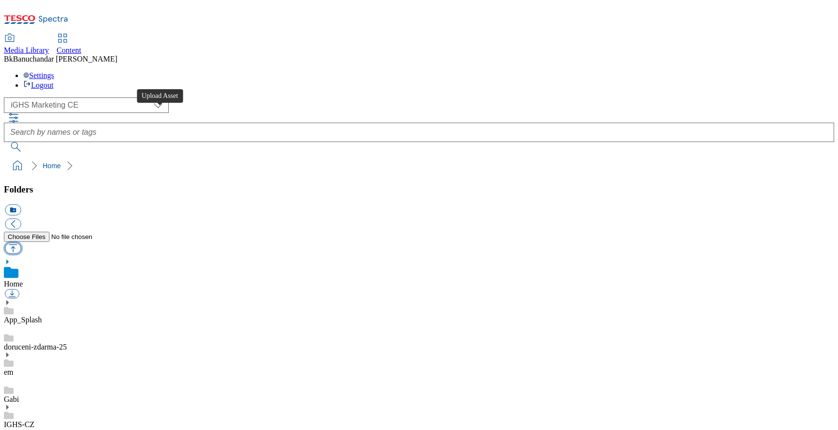
click at [21, 243] on button "button" at bounding box center [13, 248] width 16 height 11
type input "C:\fakepath\Trade_banner_4_EN.jpg"
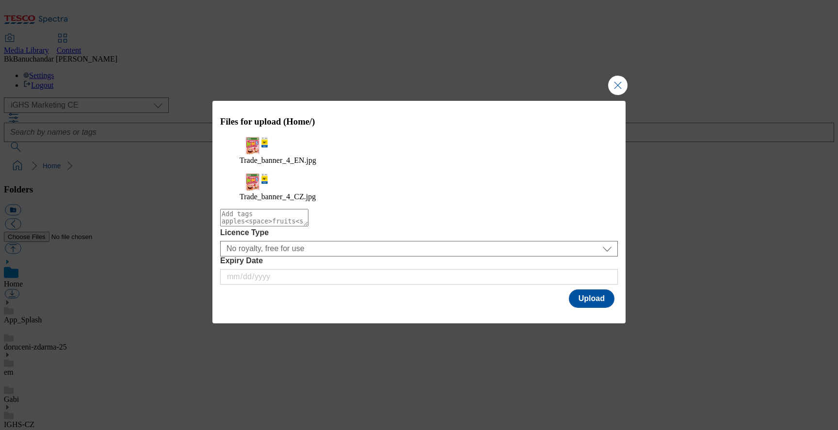
click at [309, 214] on textarea "Modal" at bounding box center [264, 217] width 88 height 17
paste textarea "Your favourite Nestlé cereals"
drag, startPoint x: 272, startPoint y: 210, endPoint x: 179, endPoint y: 210, distance: 92.2
click at [179, 210] on div "Files for upload (Home/) Trade_banner_4_EN.jpg Trade_banner_4_CZ.jpg Your favou…" at bounding box center [419, 215] width 838 height 430
type textarea "Nestlé cereals"
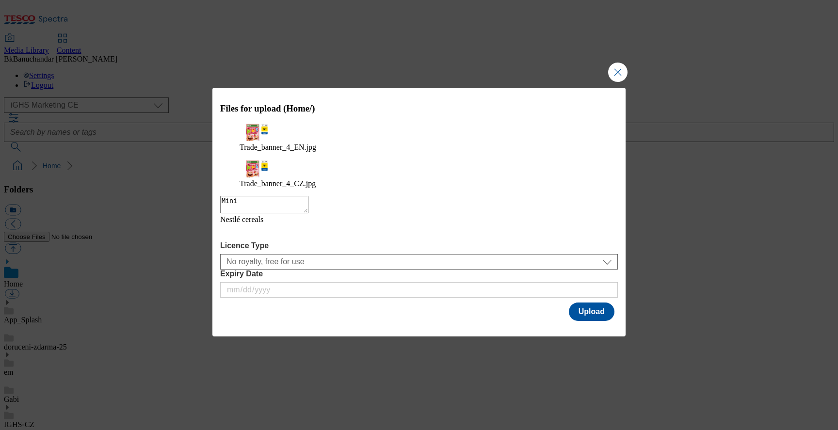
type textarea "Minis"
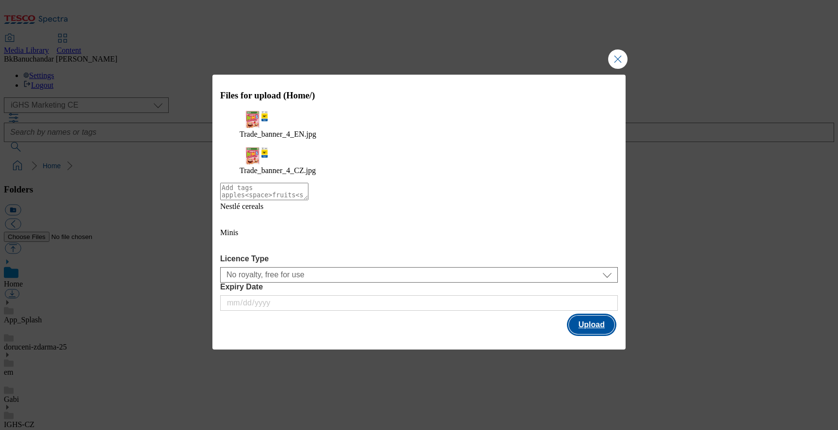
click at [610, 316] on button "Upload" at bounding box center [592, 325] width 46 height 18
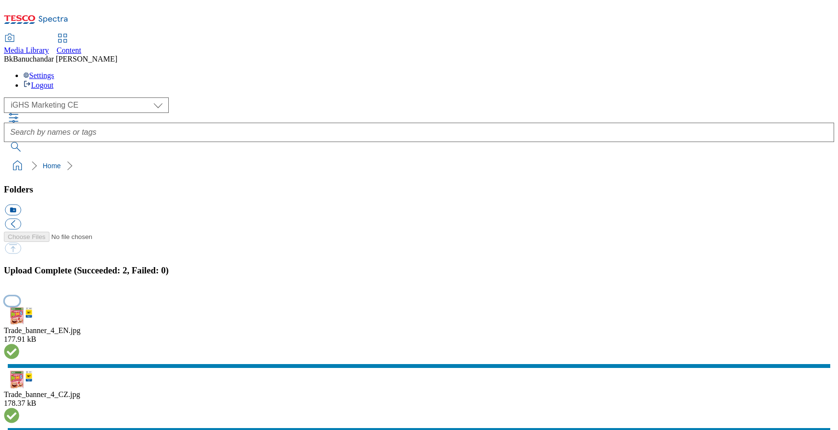
click at [19, 296] on button "button" at bounding box center [12, 300] width 15 height 9
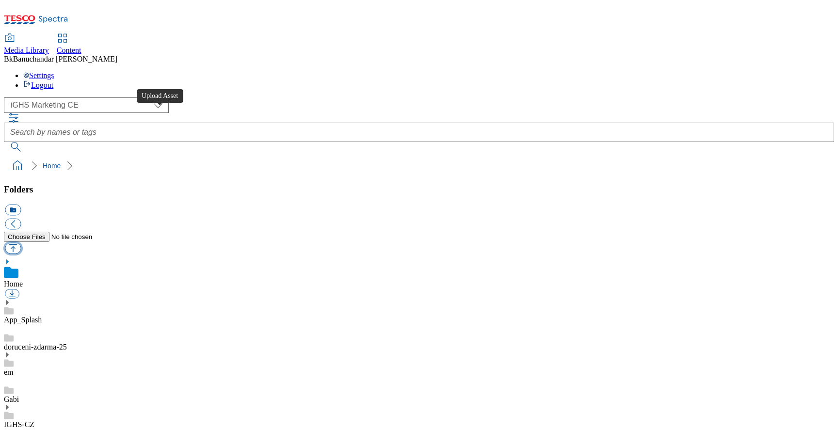
click at [21, 243] on button "button" at bounding box center [13, 248] width 16 height 11
type input "C:\fakepath\Trade_banner_3_EN.jpg"
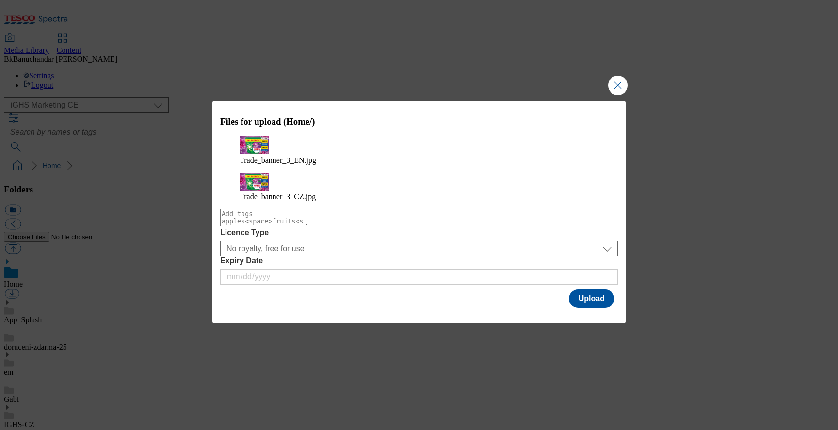
click at [309, 212] on textarea "Modal" at bounding box center [264, 217] width 88 height 17
paste textarea "Your favourite Nestlé cereals"
type textarea "Your favourite Nestlé cereals"
click at [309, 214] on textarea "Modal" at bounding box center [264, 217] width 88 height 17
type textarea "Ariel"
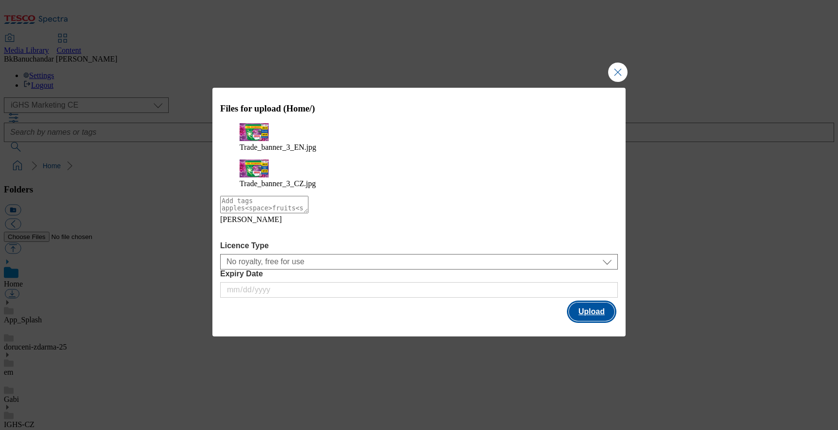
click at [594, 303] on button "Upload" at bounding box center [592, 312] width 46 height 18
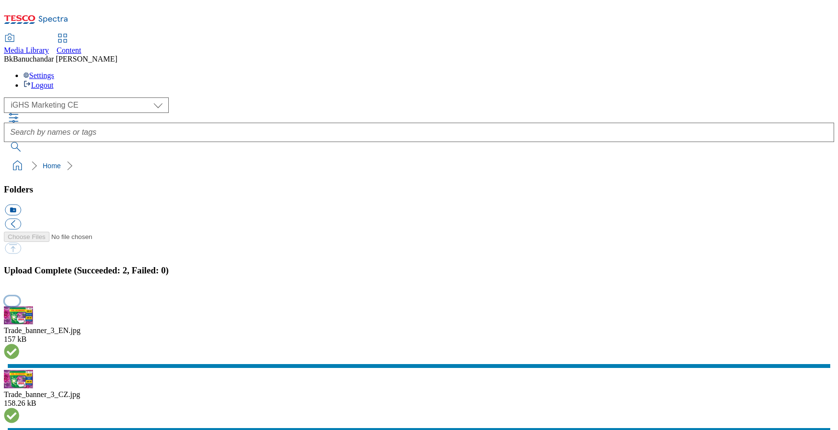
click at [19, 296] on button "button" at bounding box center [12, 300] width 15 height 9
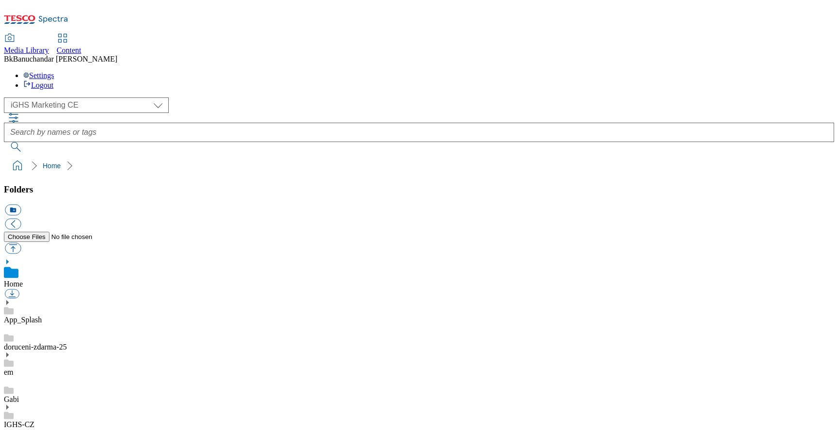
click at [34, 421] on link "IGHS-CZ" at bounding box center [19, 425] width 31 height 8
click at [11, 393] on icon at bounding box center [7, 396] width 7 height 7
click at [64, 259] on div "Home" at bounding box center [419, 274] width 831 height 30
click at [70, 404] on div "IGHS-CZ" at bounding box center [419, 416] width 831 height 25
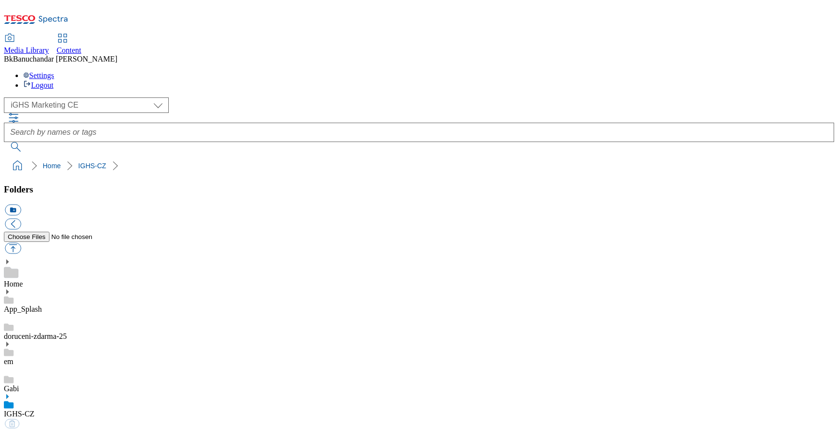
click at [11, 393] on icon at bounding box center [7, 396] width 7 height 7
click at [21, 243] on button "button" at bounding box center [13, 248] width 16 height 11
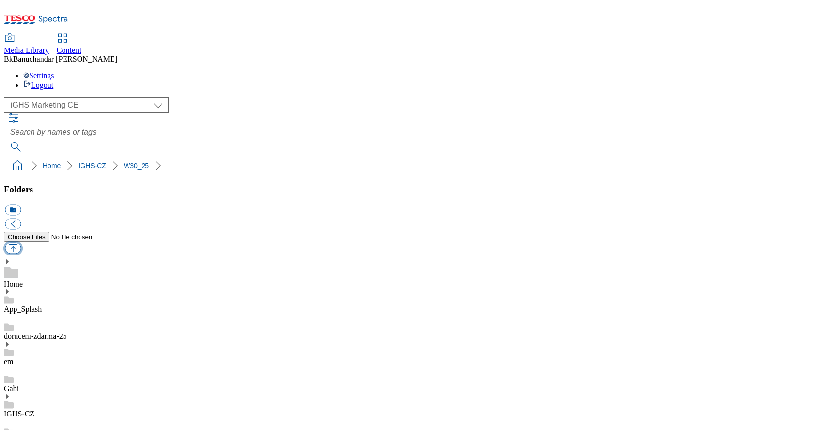
type input "C:\fakepath\Trade_banner_4_EN.jpg"
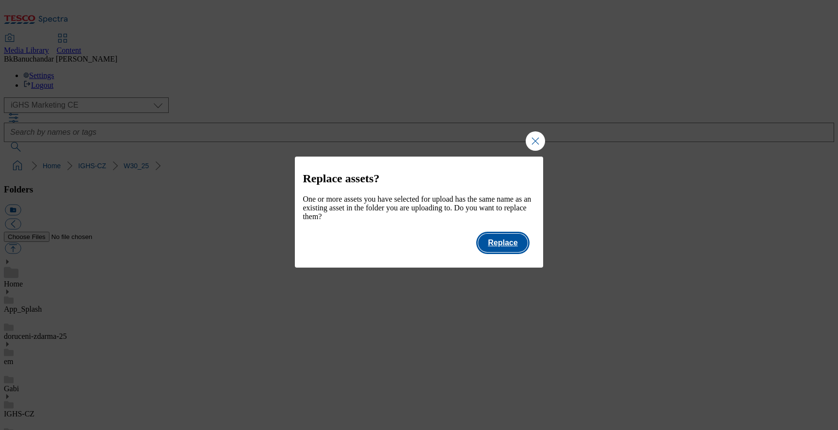
click at [499, 250] on button "Replace" at bounding box center [502, 243] width 49 height 18
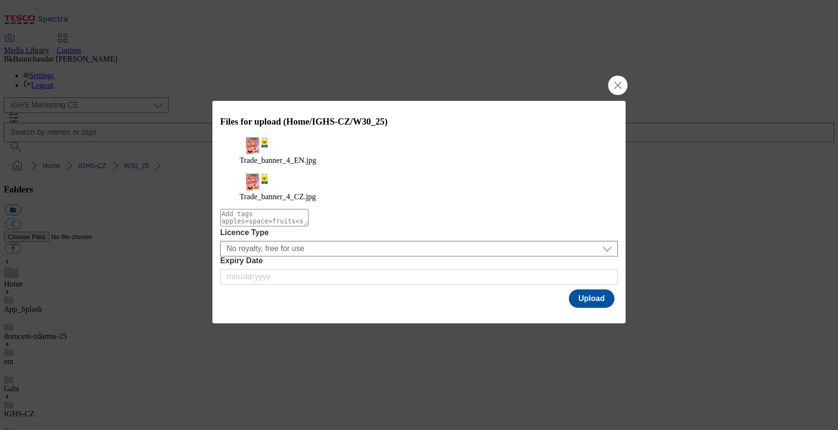
click at [309, 219] on textarea "Modal" at bounding box center [264, 217] width 88 height 17
paste textarea "Nestlé"
type textarea "Nestlé"
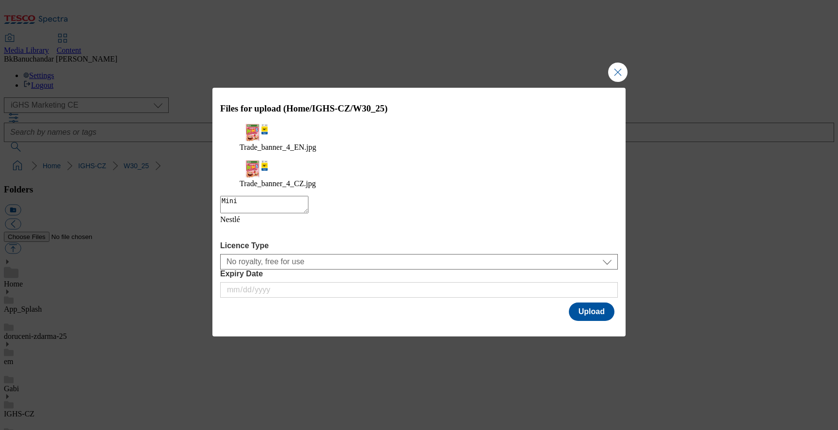
type textarea "Minis"
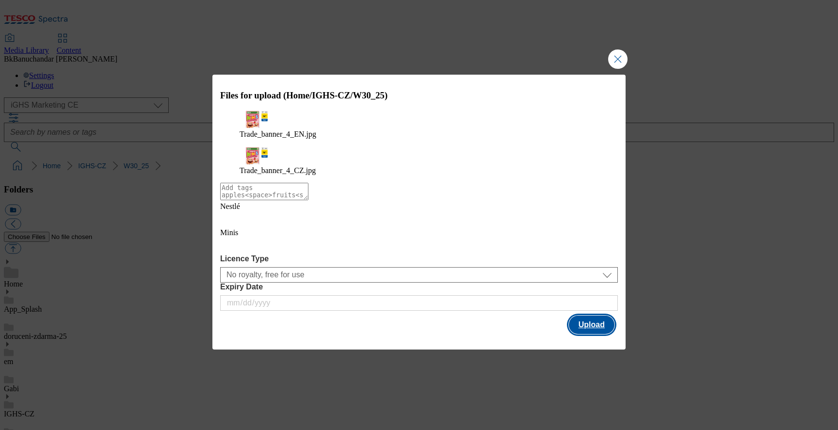
click at [591, 316] on button "Upload" at bounding box center [592, 325] width 46 height 18
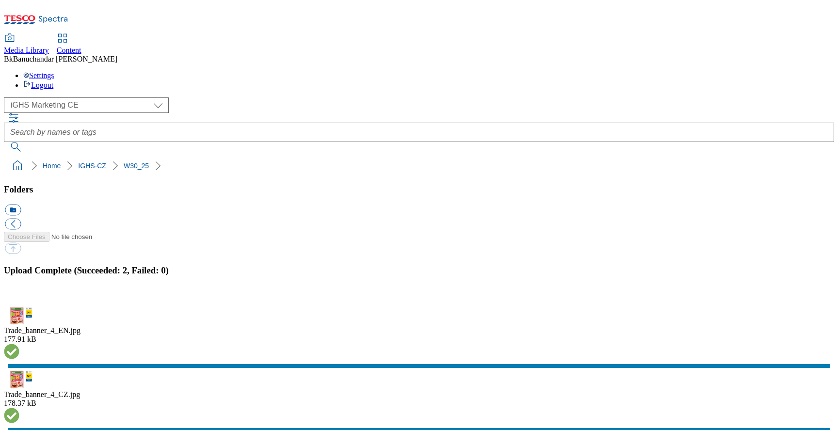
scroll to position [4639, 0]
click at [19, 296] on button "button" at bounding box center [12, 300] width 15 height 9
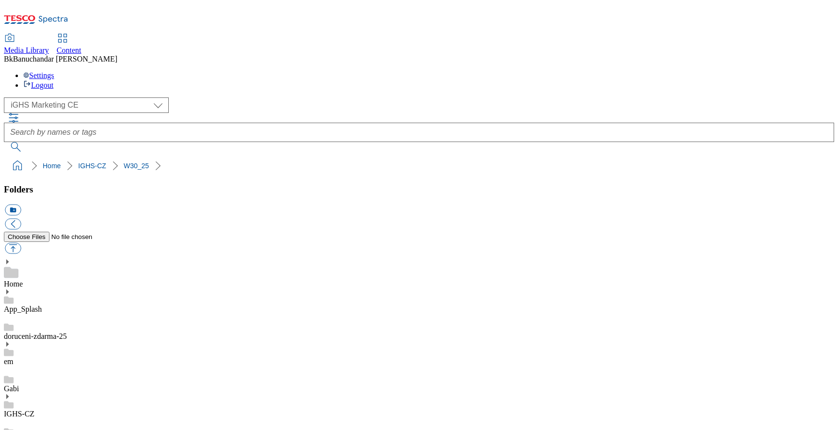
drag, startPoint x: 73, startPoint y: 277, endPoint x: 88, endPoint y: 269, distance: 16.7
click at [21, 243] on button "button" at bounding box center [13, 248] width 16 height 11
type input "C:\fakepath\Trade_banner_3_EN.jpg"
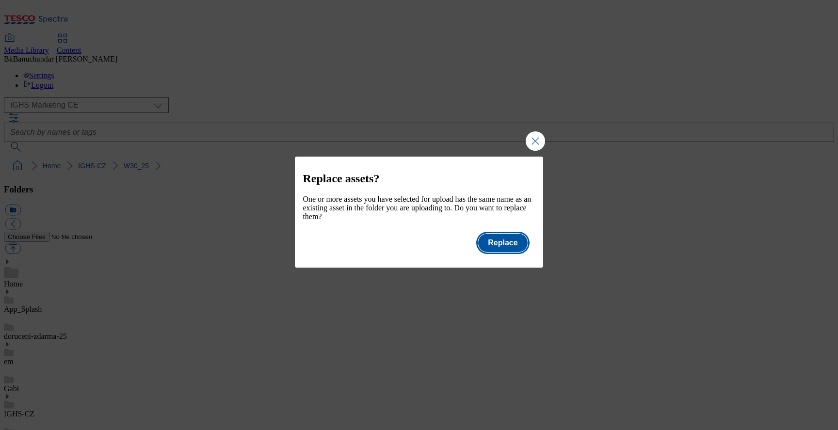
click at [498, 252] on button "Replace" at bounding box center [502, 243] width 49 height 18
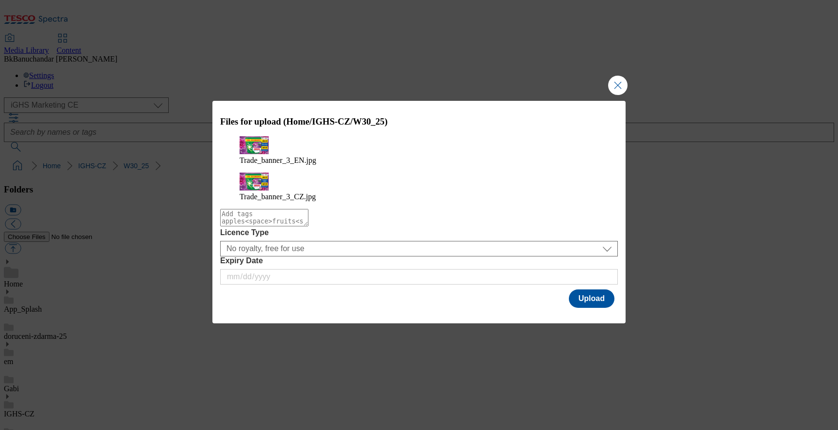
click at [309, 221] on textarea "Modal" at bounding box center [264, 217] width 88 height 17
type textarea "Ariel"
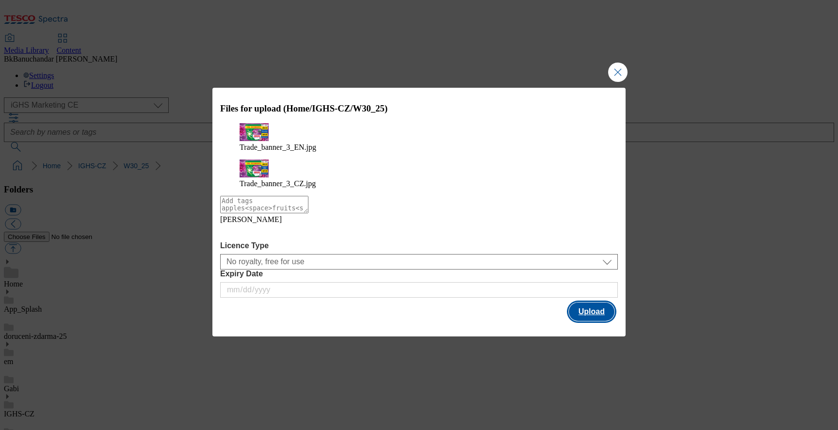
click at [601, 303] on button "Upload" at bounding box center [592, 312] width 46 height 18
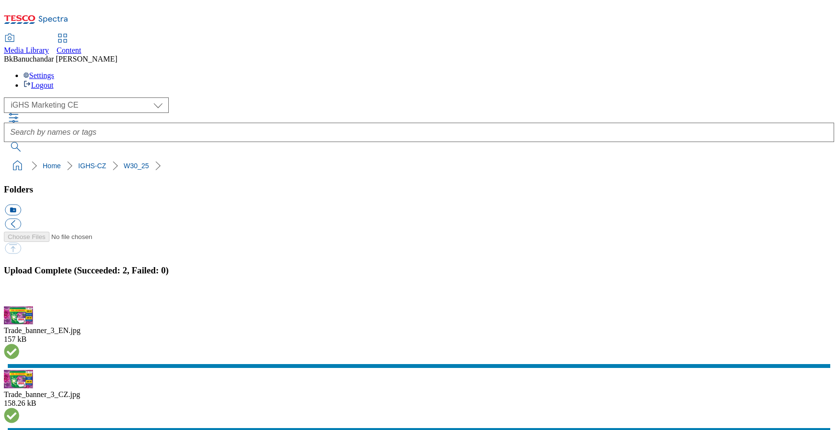
drag, startPoint x: 103, startPoint y: 262, endPoint x: 100, endPoint y: 266, distance: 5.2
drag, startPoint x: 97, startPoint y: 274, endPoint x: 139, endPoint y: 279, distance: 42.6
click at [19, 296] on button "button" at bounding box center [12, 300] width 15 height 9
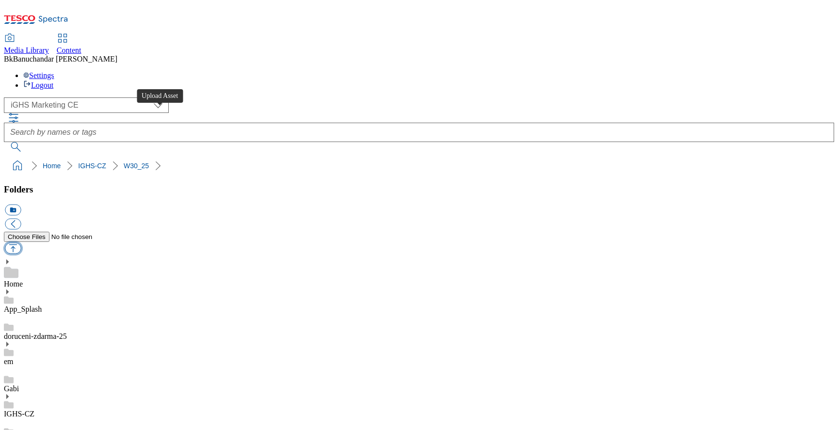
click at [21, 243] on button "button" at bounding box center [13, 248] width 16 height 11
type input "C:\fakepath\Trade_banner_2_EN.jpg"
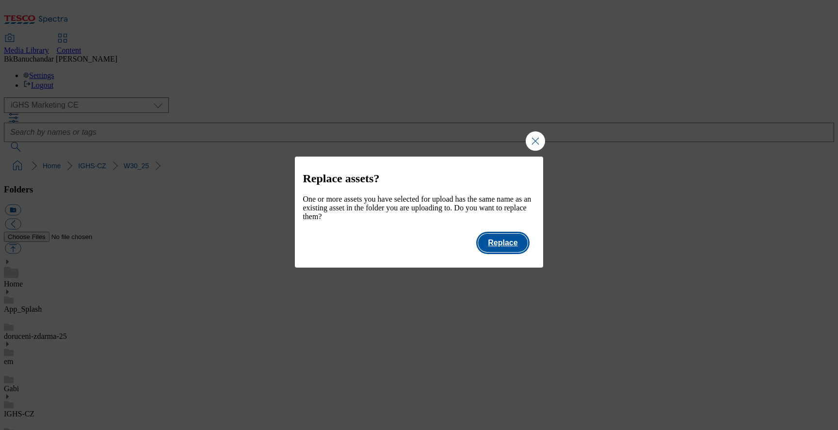
click at [520, 252] on button "Replace" at bounding box center [502, 243] width 49 height 18
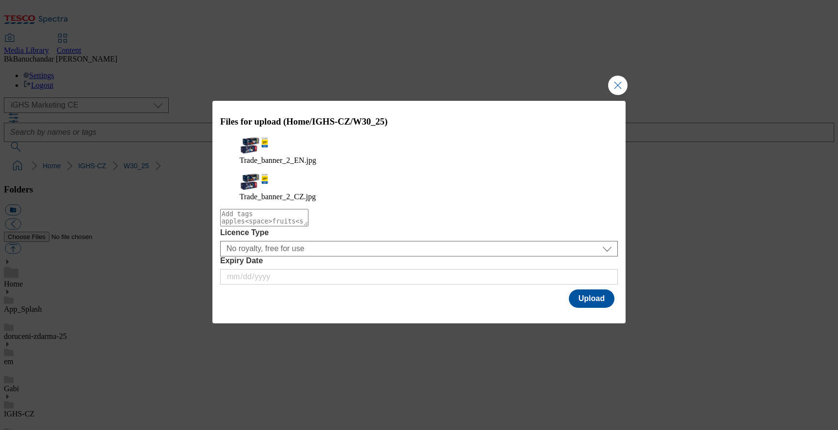
click at [309, 215] on textarea "Modal" at bounding box center [264, 217] width 88 height 17
type textarea "Pets"
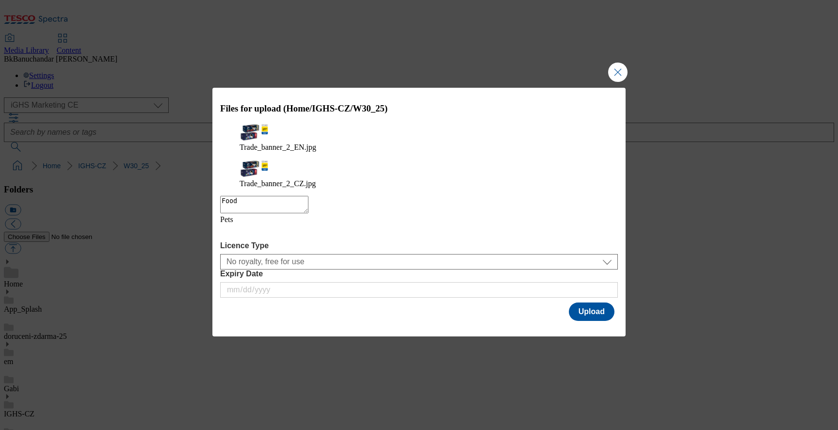
type textarea "Foods"
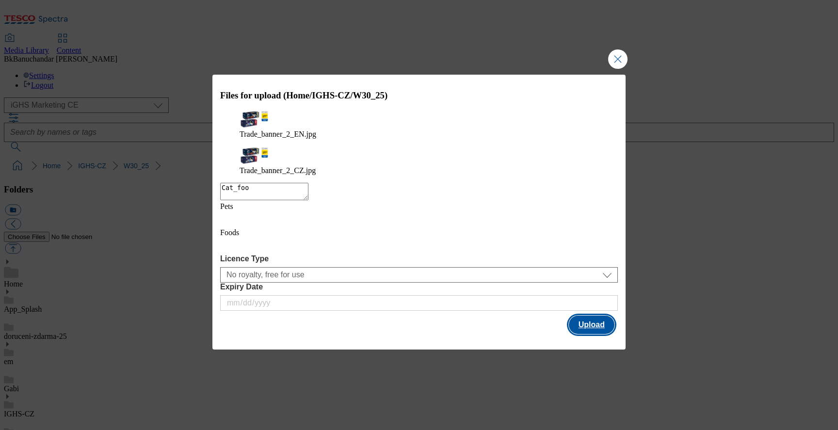
type textarea "Cat_food"
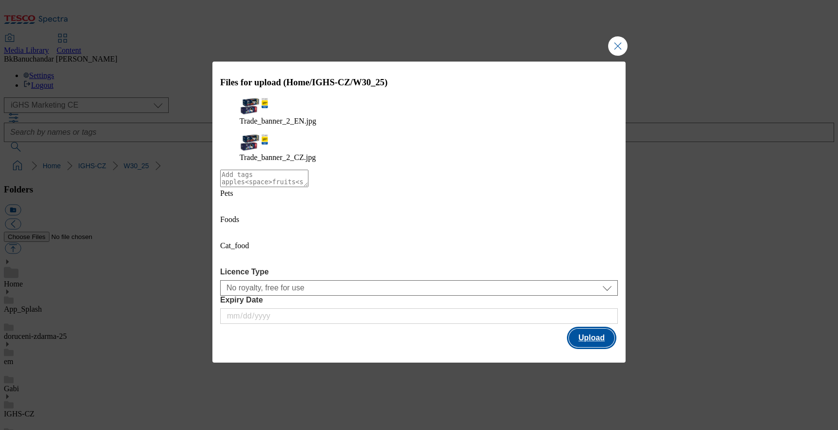
click at [597, 329] on button "Upload" at bounding box center [592, 338] width 46 height 18
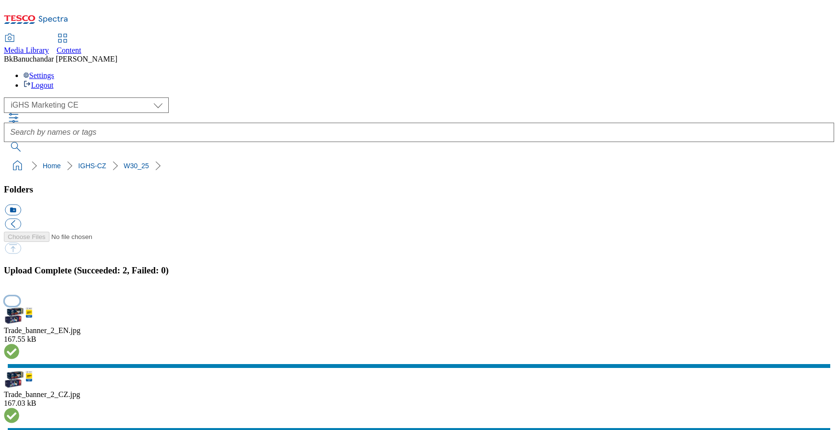
click at [19, 296] on button "button" at bounding box center [12, 300] width 15 height 9
